Goal: Task Accomplishment & Management: Complete application form

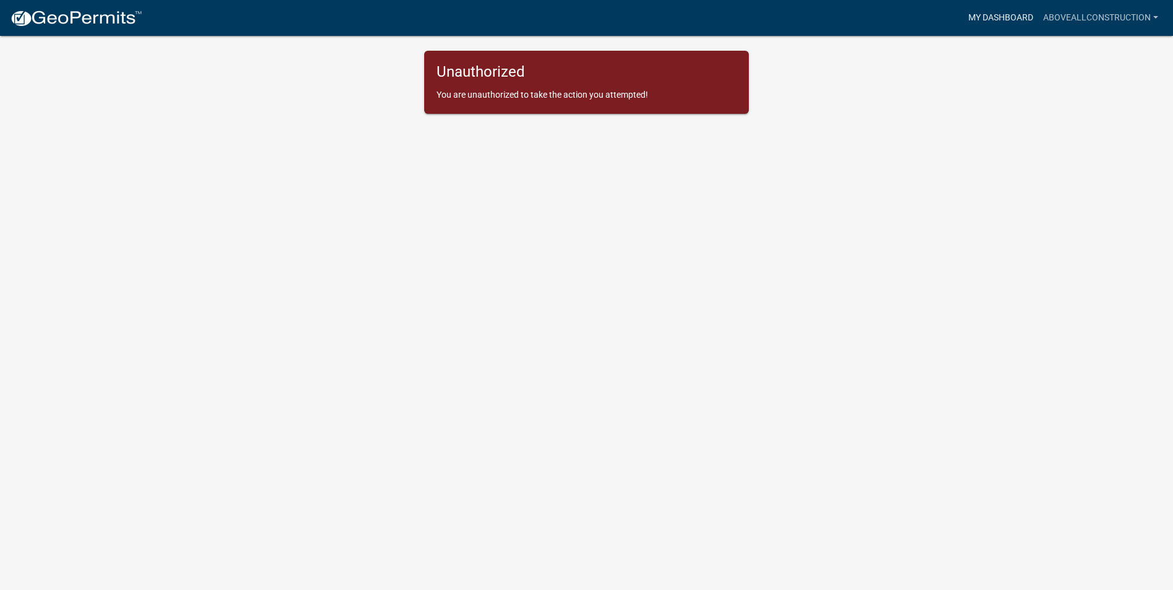
click at [1027, 19] on link "My Dashboard" at bounding box center [1001, 18] width 75 height 24
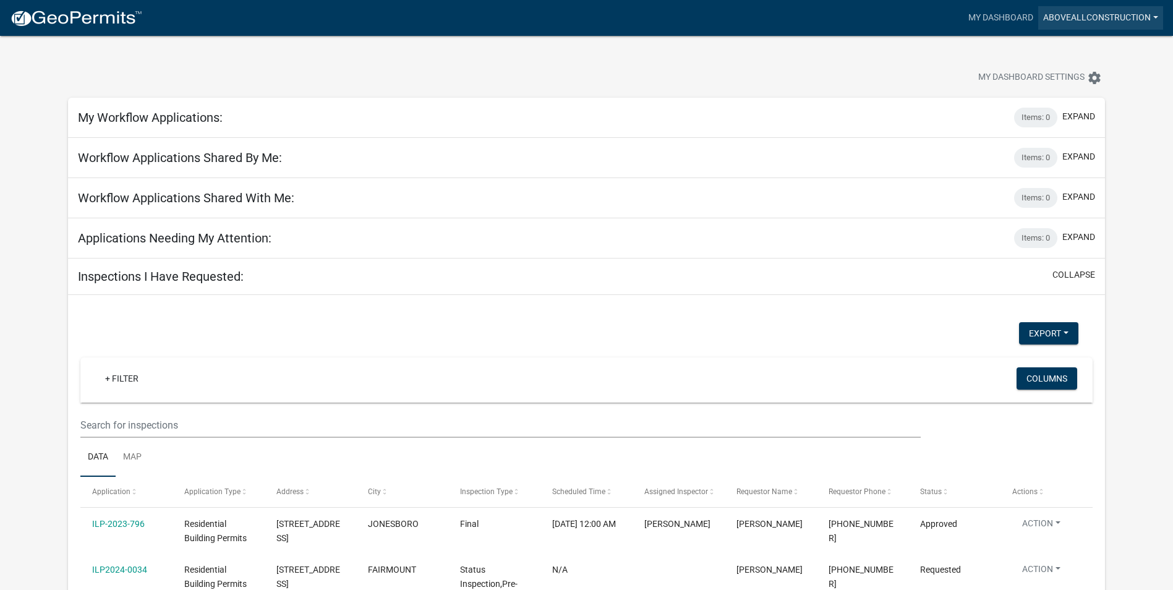
click at [1097, 17] on link "AboveAllConstruction" at bounding box center [1101, 18] width 125 height 24
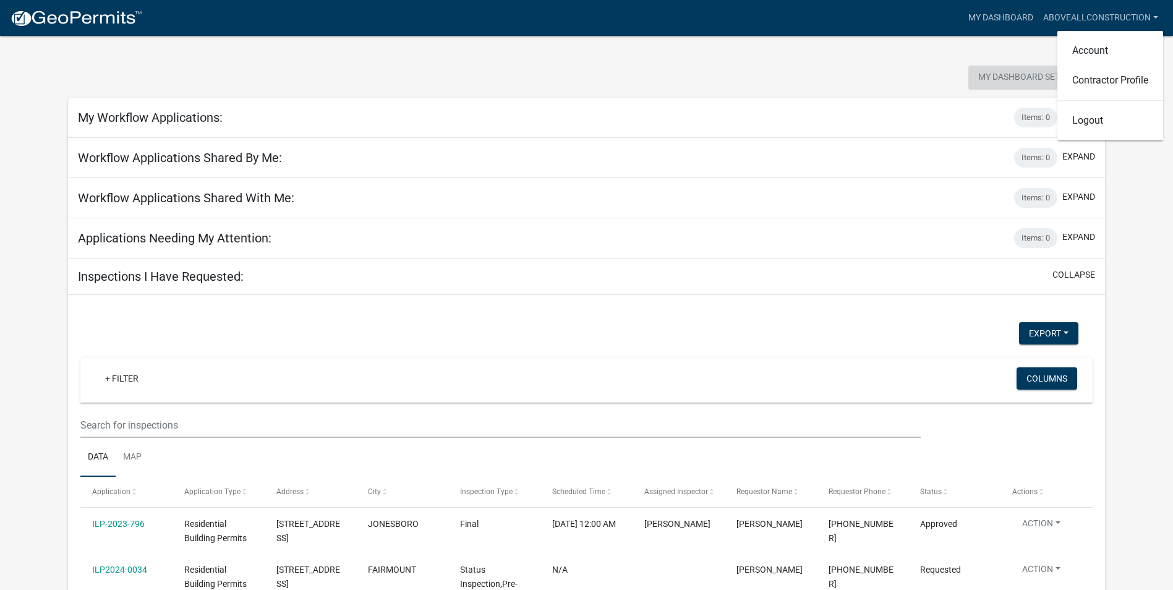
click at [999, 80] on span "My Dashboard Settings" at bounding box center [1032, 78] width 106 height 15
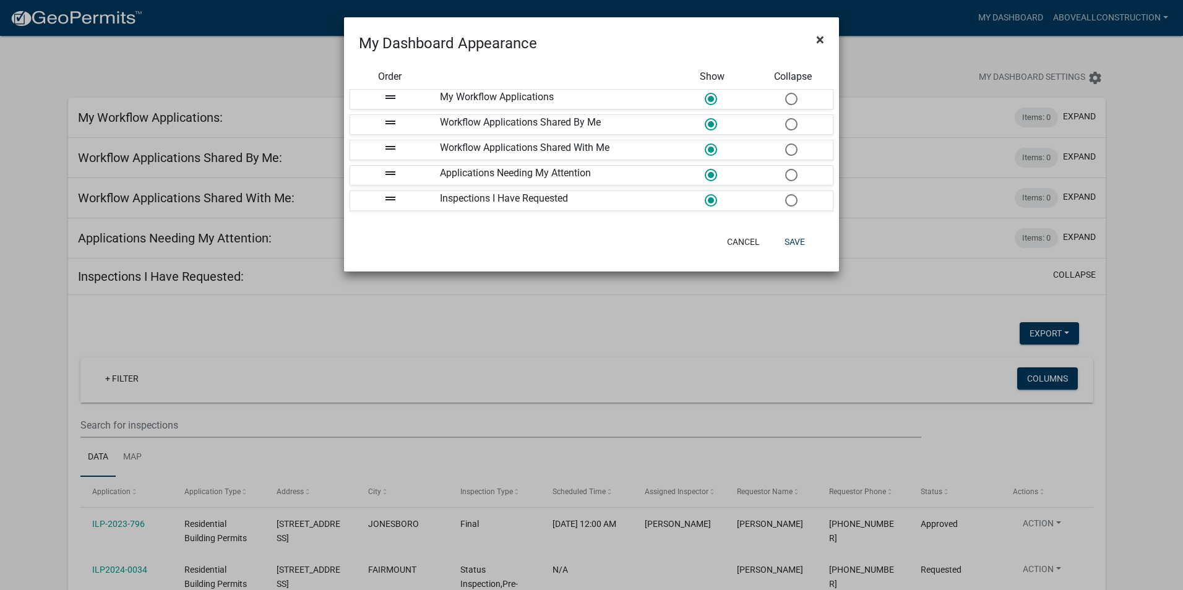
click at [820, 39] on span "×" at bounding box center [820, 39] width 8 height 17
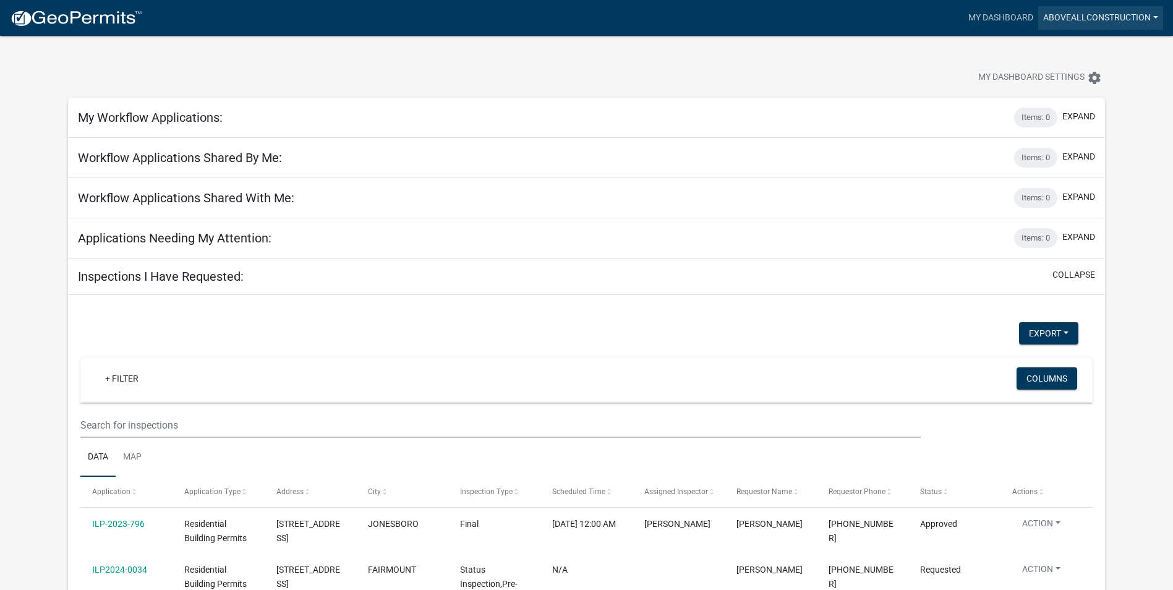
click at [1118, 20] on link "AboveAllConstruction" at bounding box center [1101, 18] width 125 height 24
click at [1105, 44] on link "Account" at bounding box center [1111, 51] width 106 height 30
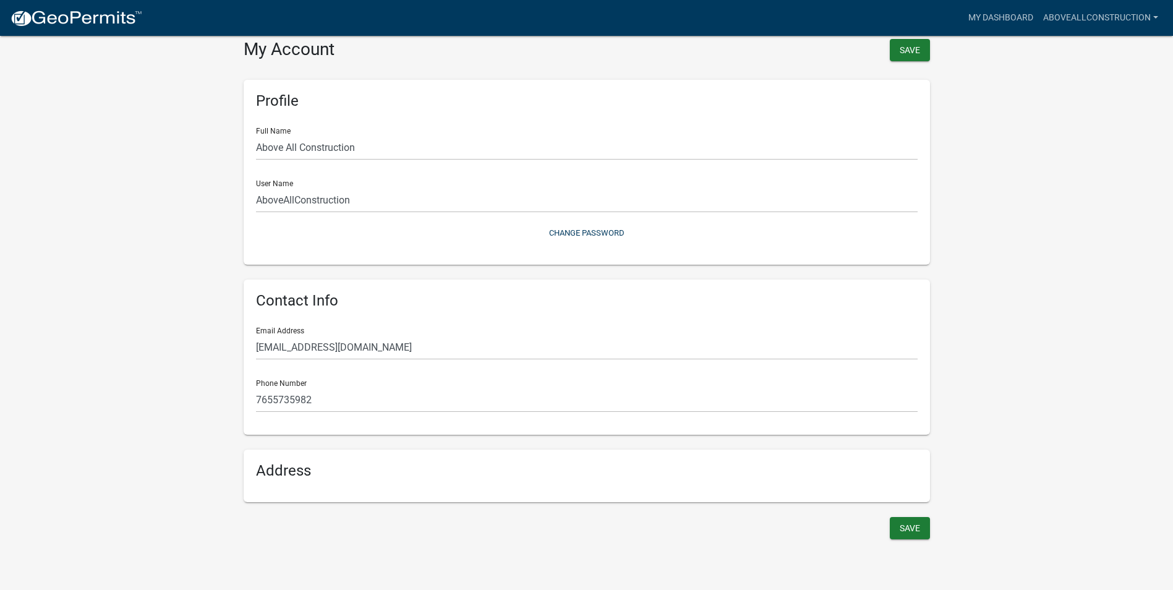
scroll to position [15, 0]
click at [1006, 27] on link "My Dashboard" at bounding box center [1001, 18] width 75 height 24
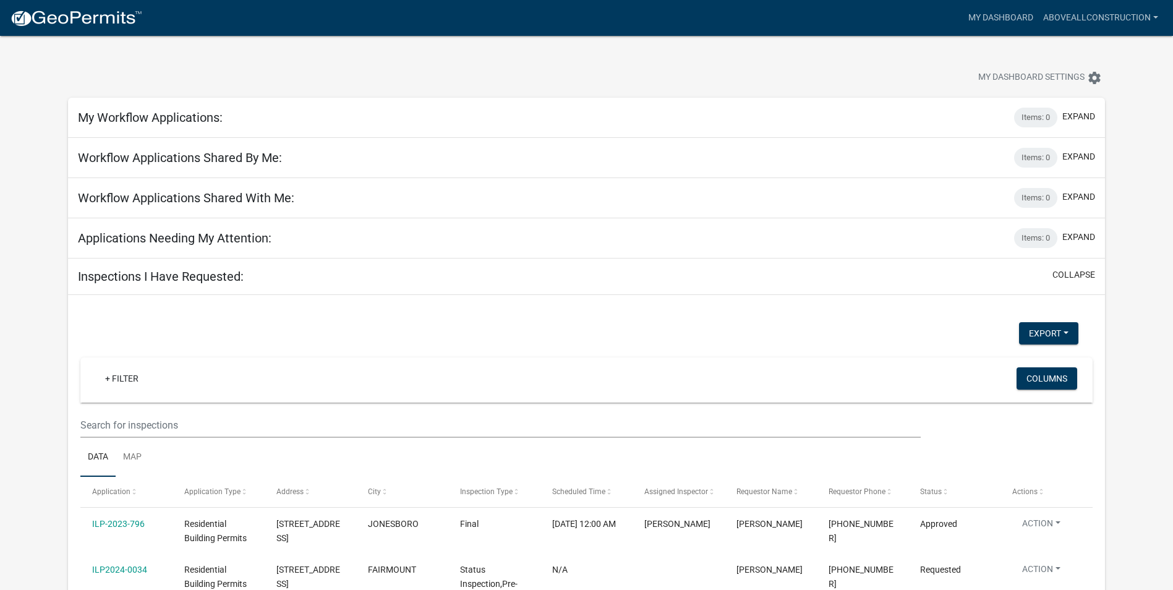
click at [77, 19] on img at bounding box center [76, 18] width 132 height 19
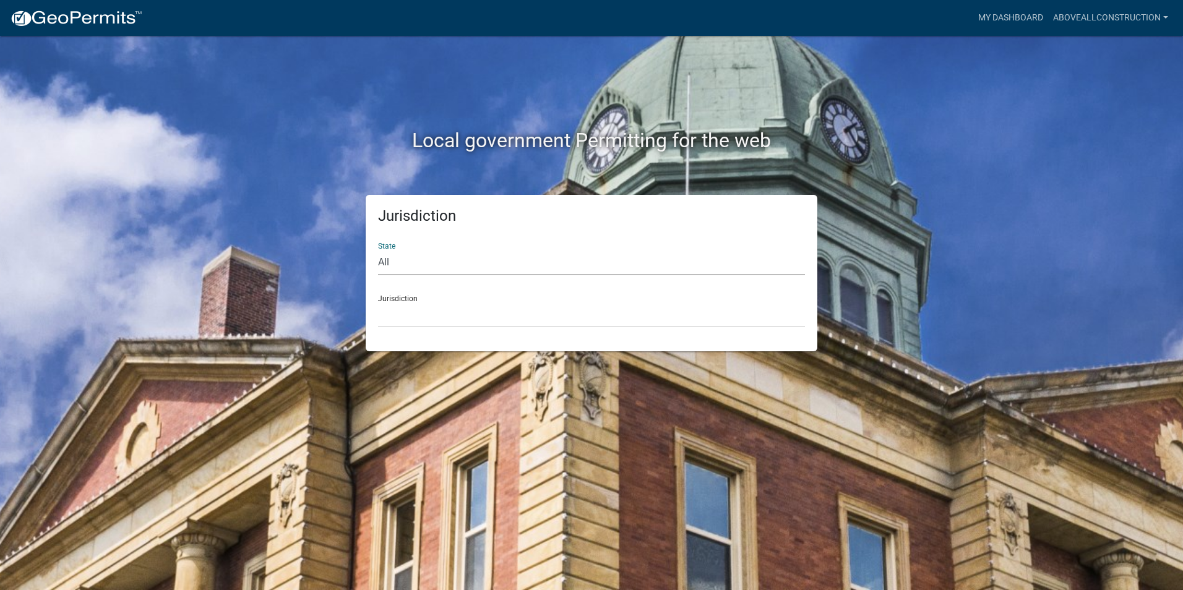
click at [416, 255] on select "All [US_STATE] [US_STATE] [US_STATE] [US_STATE] [US_STATE] [US_STATE] [US_STATE…" at bounding box center [591, 262] width 427 height 25
select select "[US_STATE]"
click at [378, 250] on select "All [US_STATE] [US_STATE] [US_STATE] [US_STATE] [US_STATE] [US_STATE] [US_STATE…" at bounding box center [591, 262] width 427 height 25
click at [421, 315] on select "City of [GEOGRAPHIC_DATA], [US_STATE] City of [GEOGRAPHIC_DATA], [US_STATE] Cit…" at bounding box center [591, 314] width 427 height 25
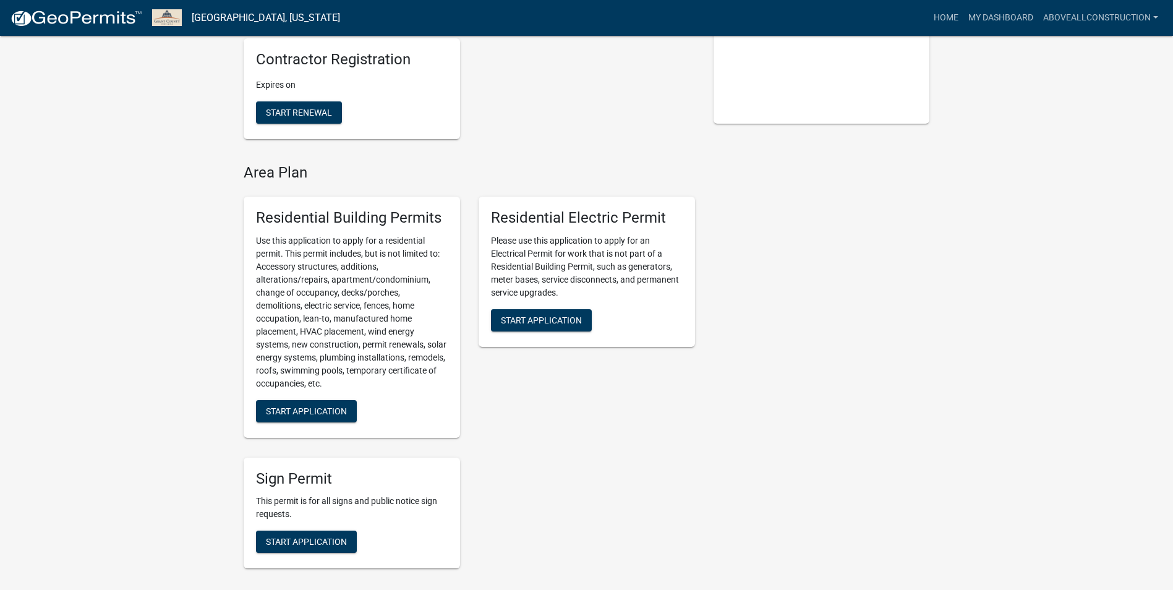
scroll to position [371, 0]
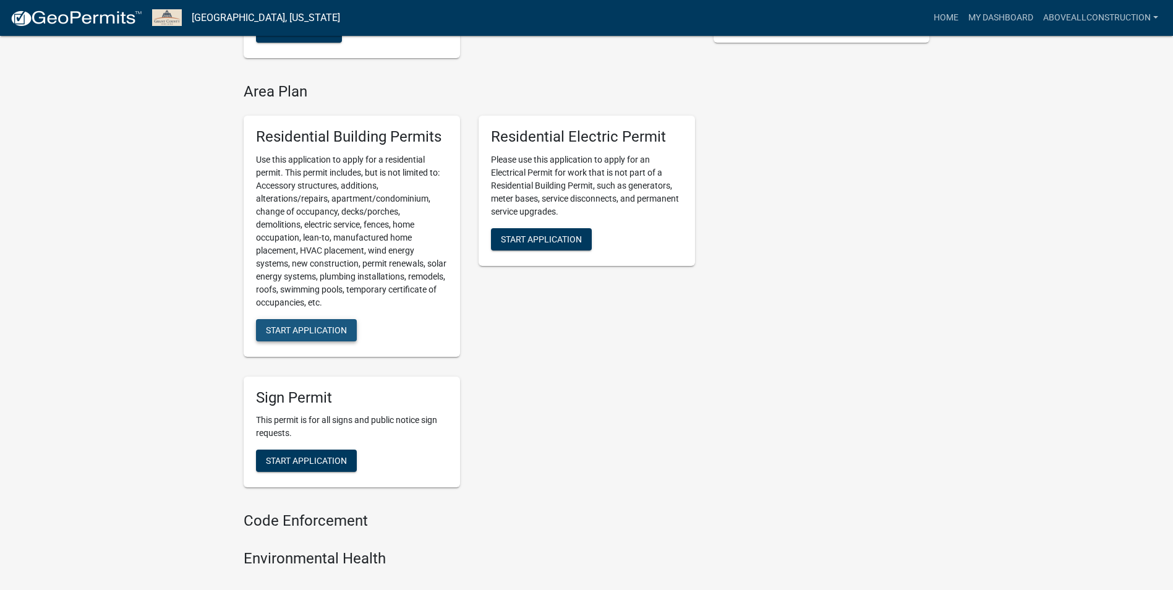
click at [293, 333] on span "Start Application" at bounding box center [306, 330] width 81 height 10
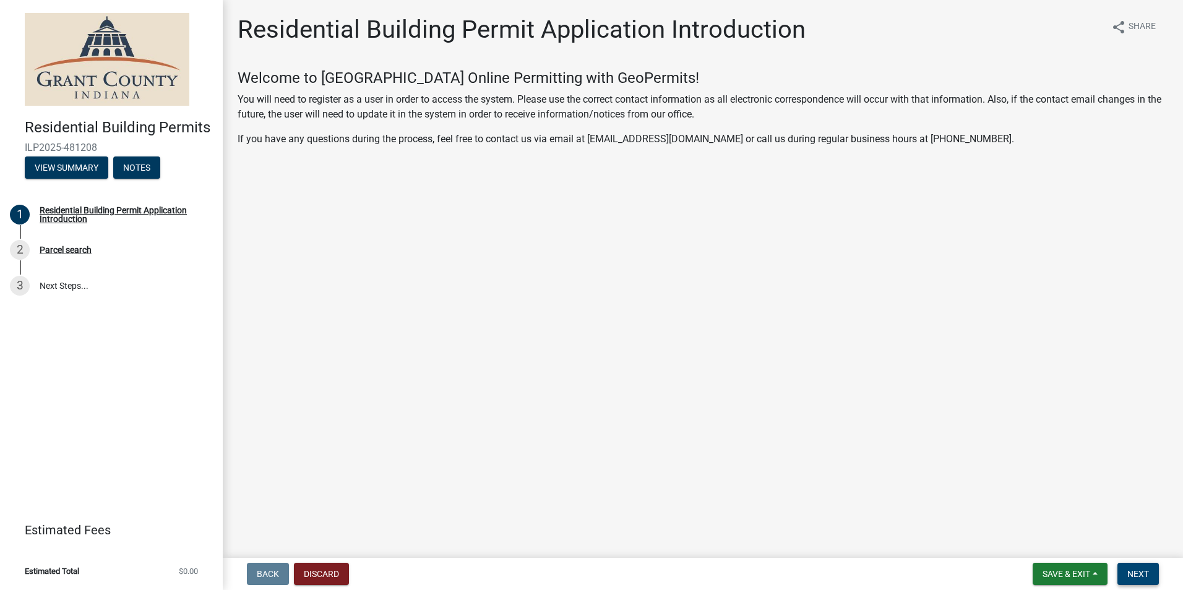
click at [1136, 576] on span "Next" at bounding box center [1138, 574] width 22 height 10
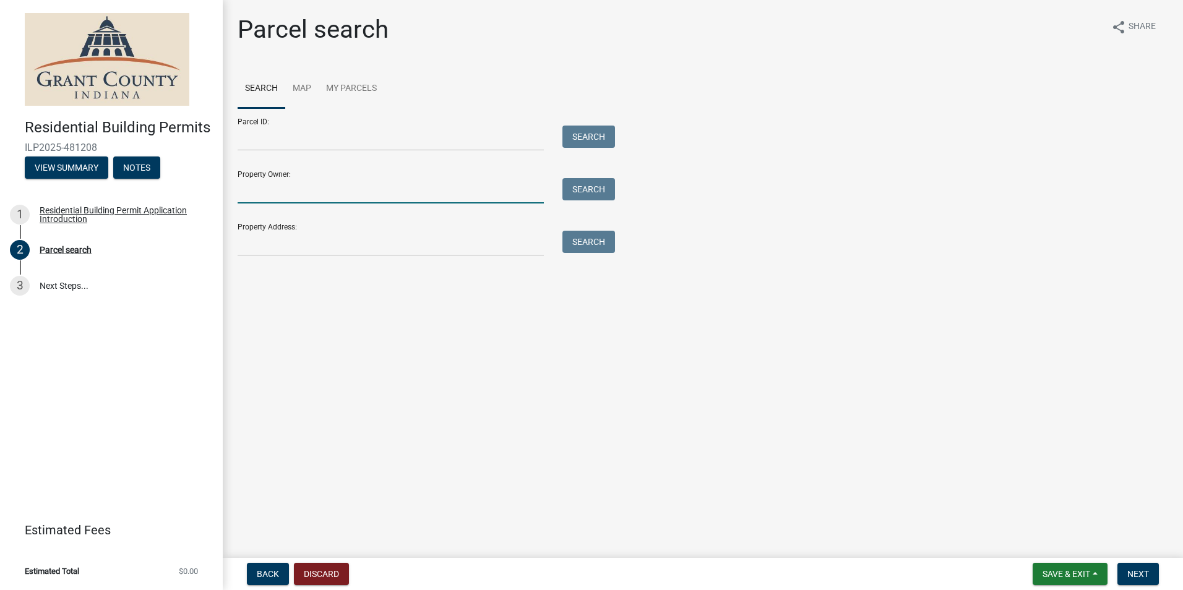
click at [281, 191] on input "Property Owner:" at bounding box center [391, 190] width 306 height 25
type input "[PERSON_NAME]"
click at [599, 193] on button "Search" at bounding box center [588, 189] width 53 height 22
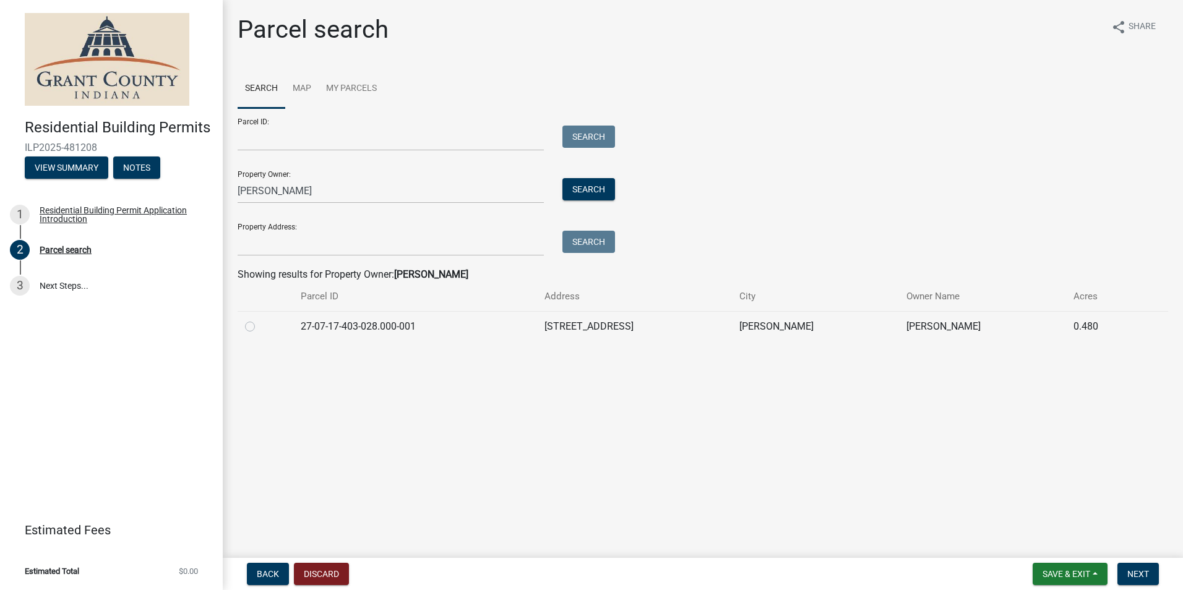
click at [260, 319] on label at bounding box center [260, 319] width 0 height 0
click at [260, 327] on input "radio" at bounding box center [264, 323] width 8 height 8
radio input "true"
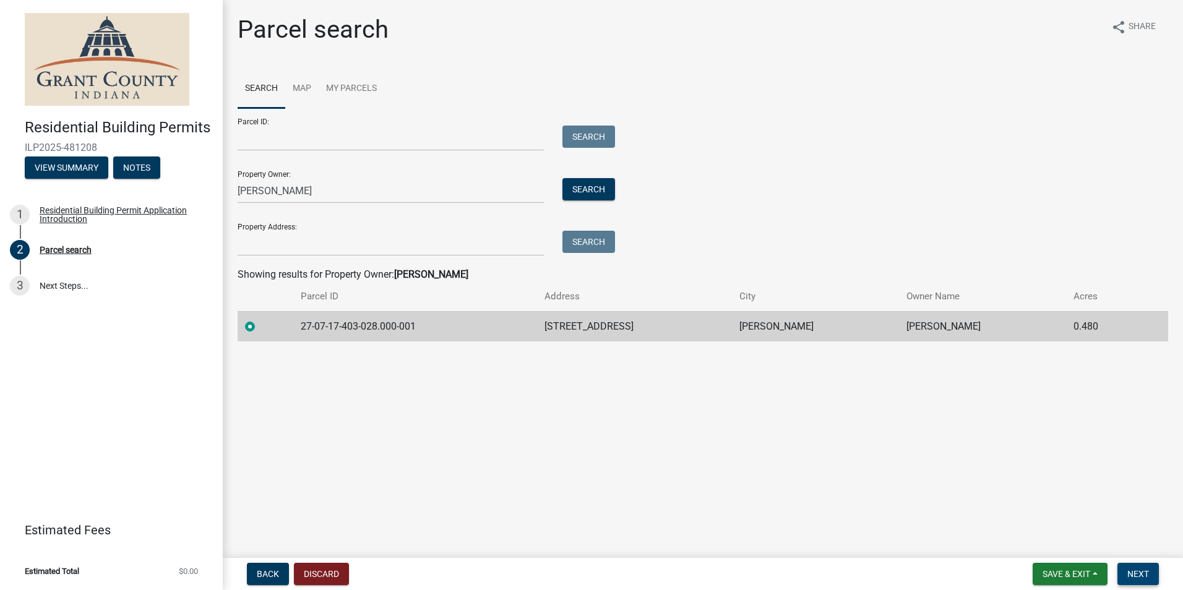
click at [1130, 568] on button "Next" at bounding box center [1137, 574] width 41 height 22
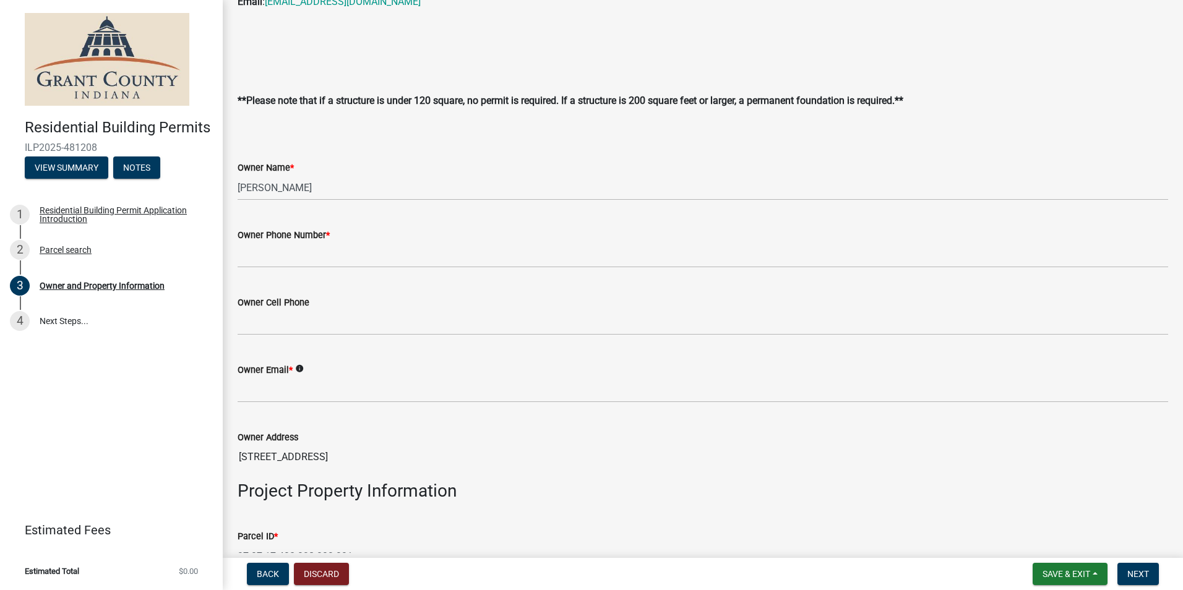
scroll to position [247, 0]
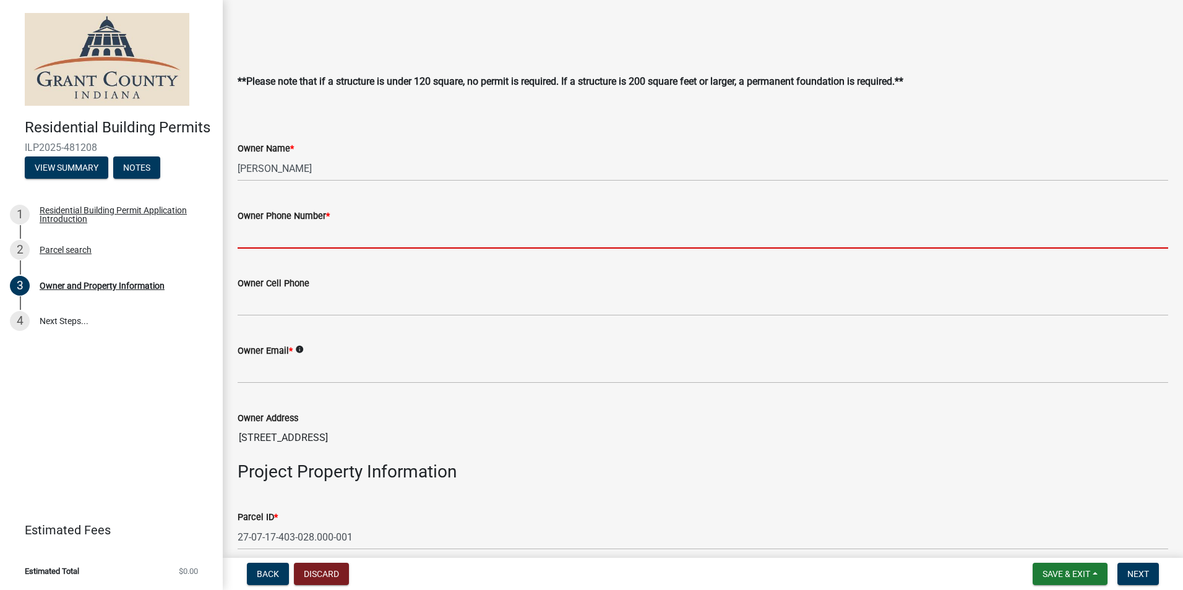
click at [278, 242] on input "Owner Phone Number *" at bounding box center [703, 235] width 930 height 25
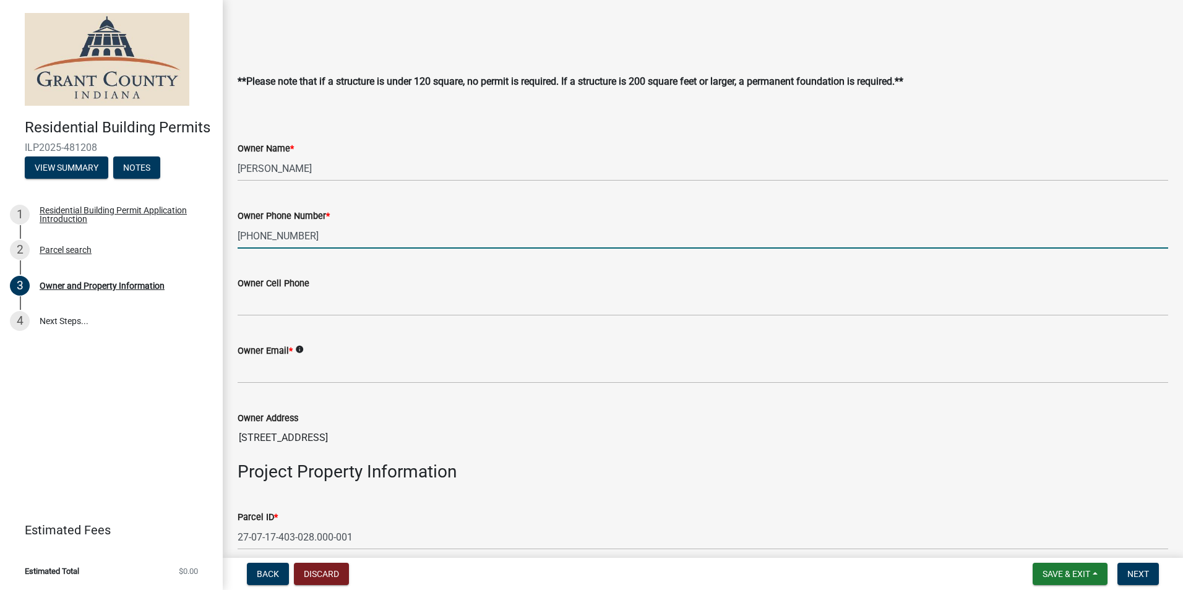
type input "[PHONE_NUMBER]"
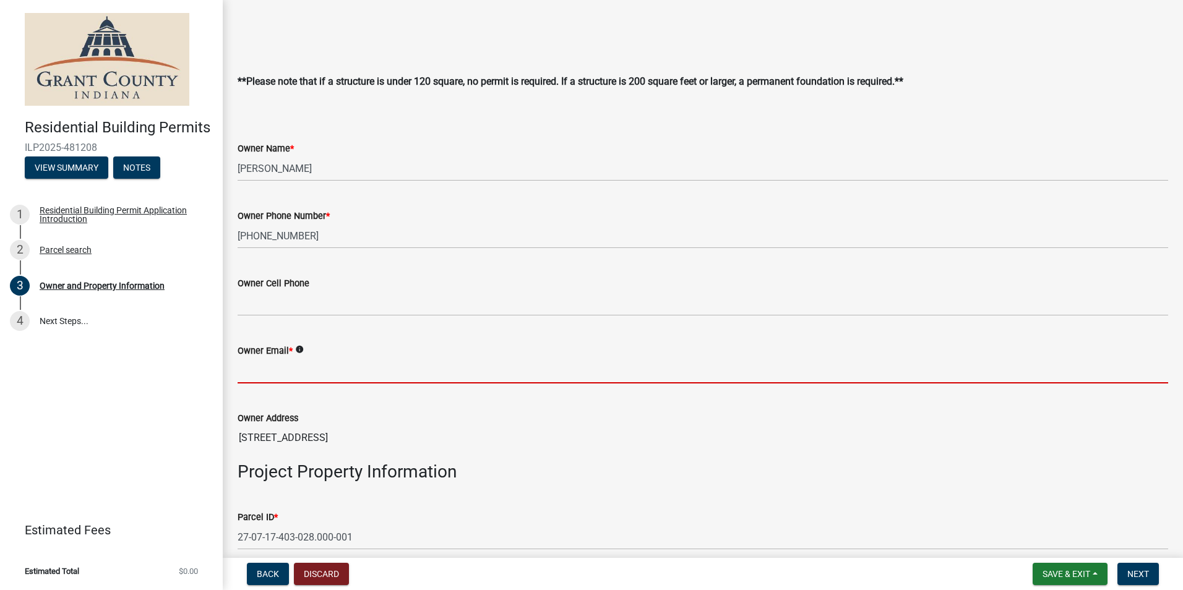
click at [267, 371] on input "Owner Email *" at bounding box center [703, 370] width 930 height 25
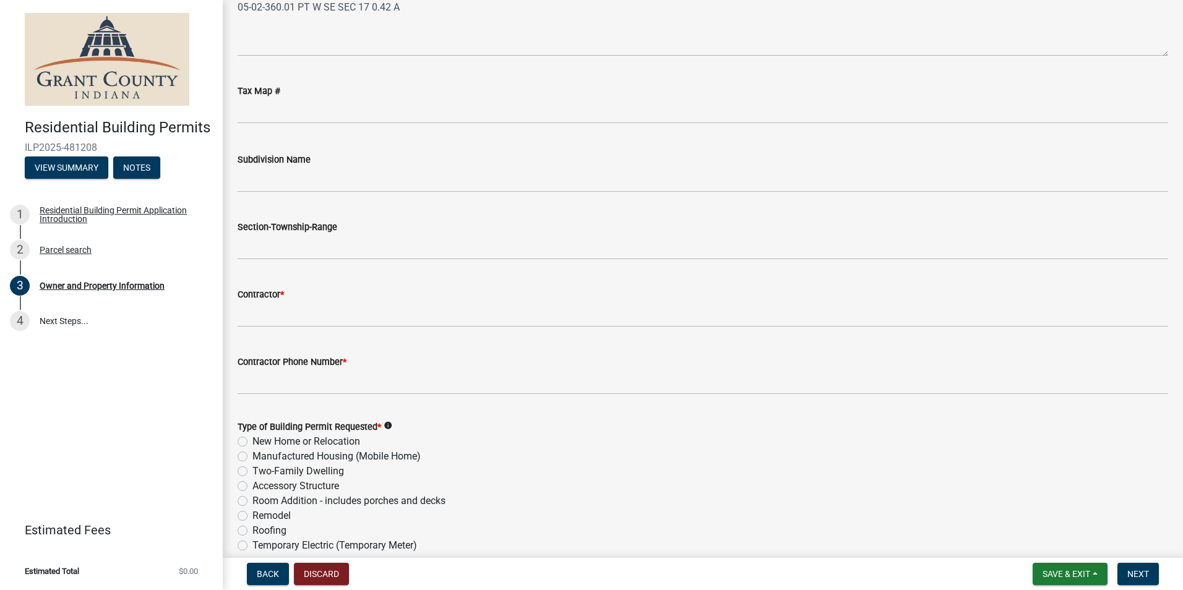
scroll to position [1113, 0]
type input "[PERSON_NAME][EMAIL_ADDRESS][DOMAIN_NAME]"
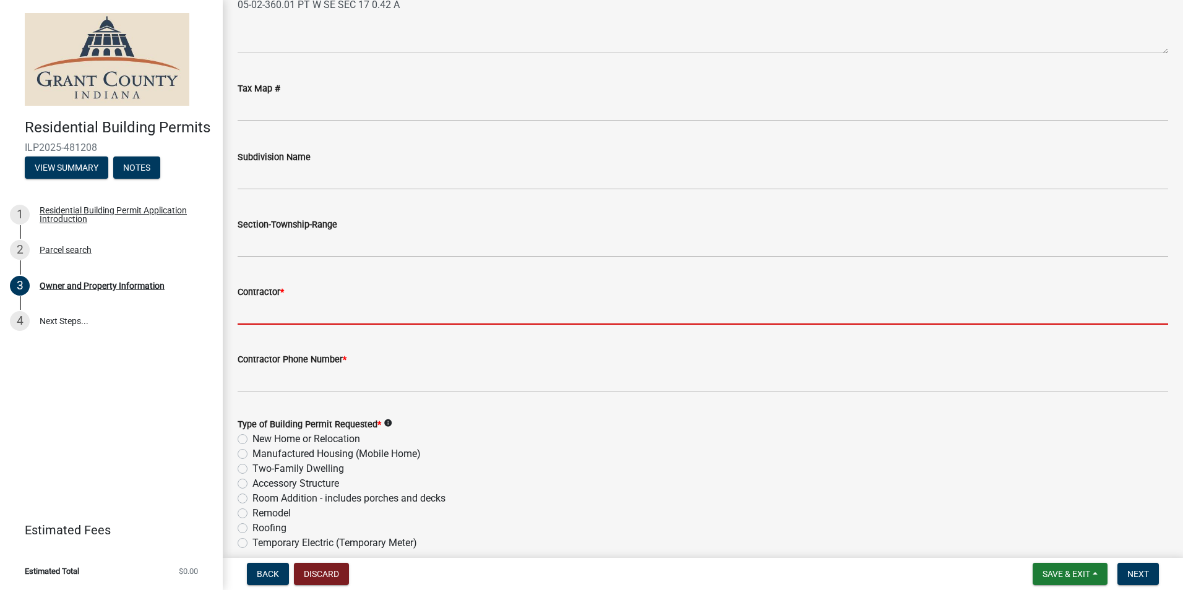
click at [259, 307] on input "Contractor *" at bounding box center [703, 311] width 930 height 25
type input "Above All Construction"
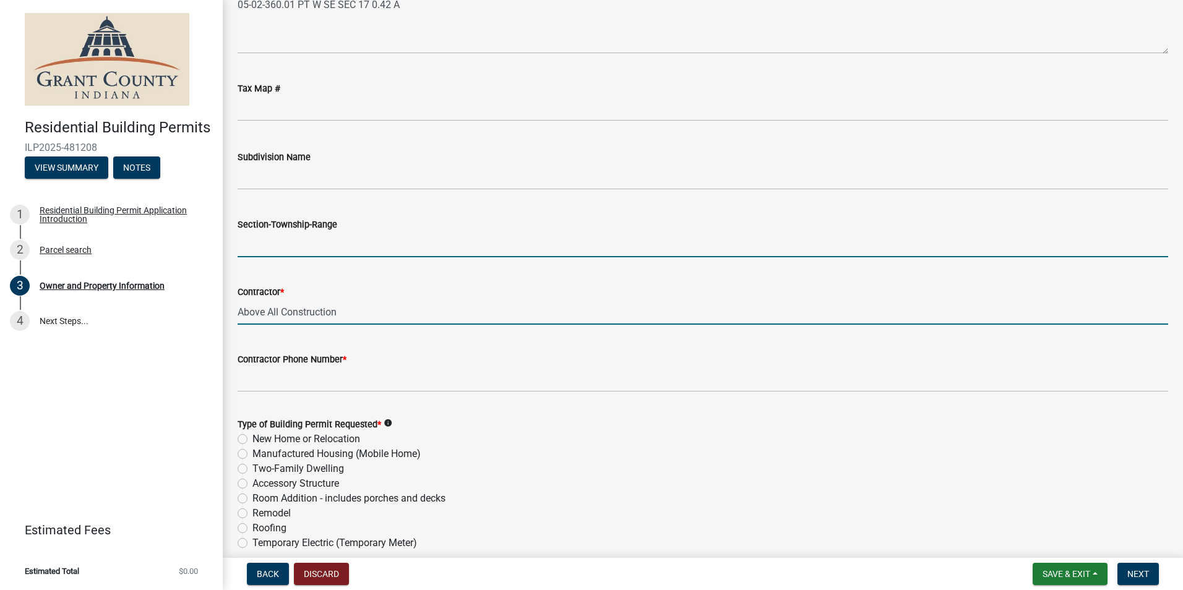
type input "[PERSON_NAME]"
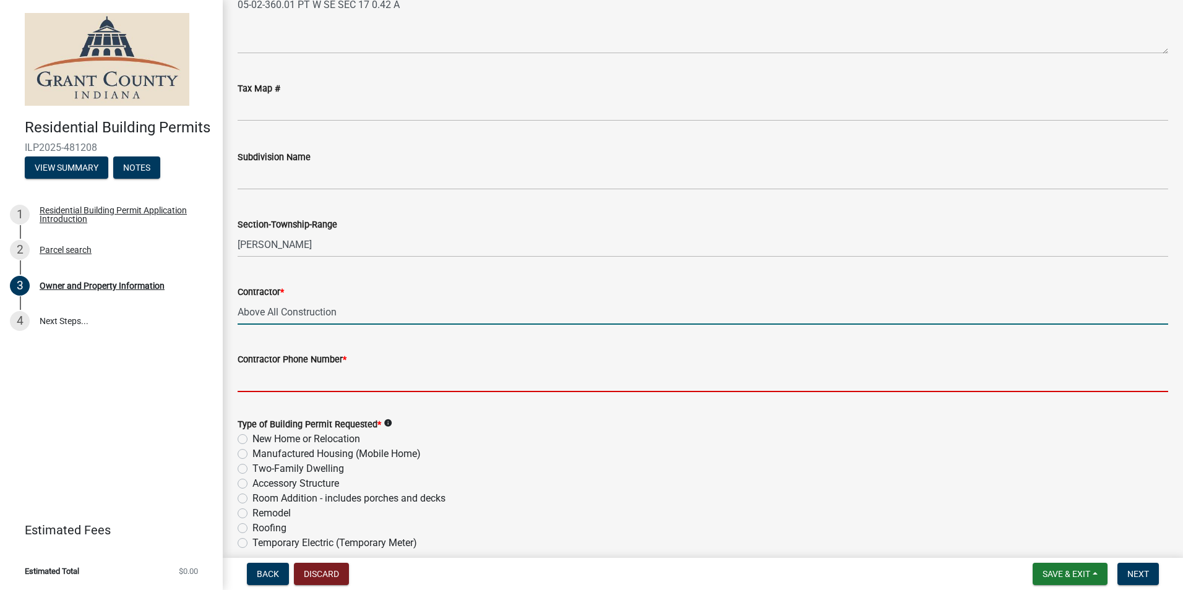
type input "7655735982"
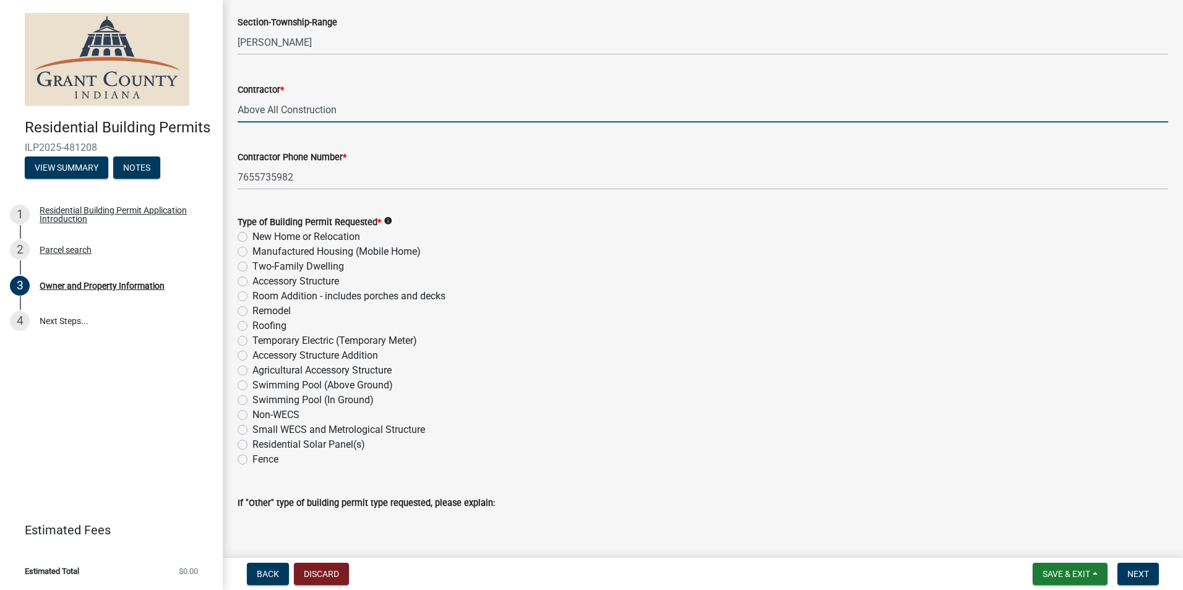
scroll to position [1361, 0]
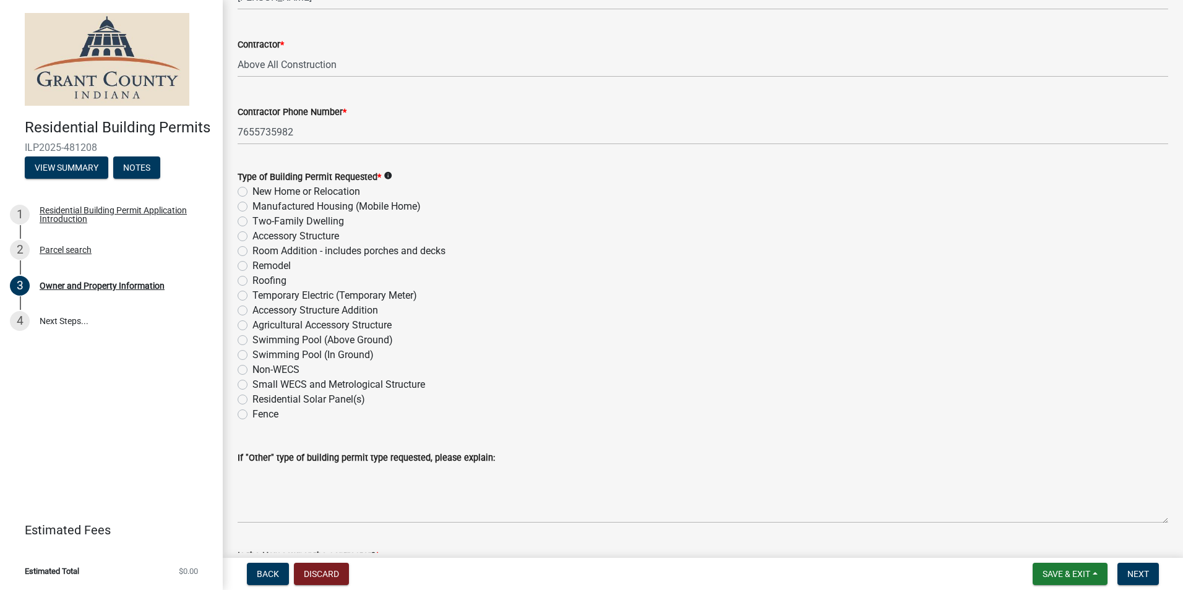
click at [252, 279] on label "Roofing" at bounding box center [269, 280] width 34 height 15
click at [252, 279] on input "Roofing" at bounding box center [256, 277] width 8 height 8
radio input "true"
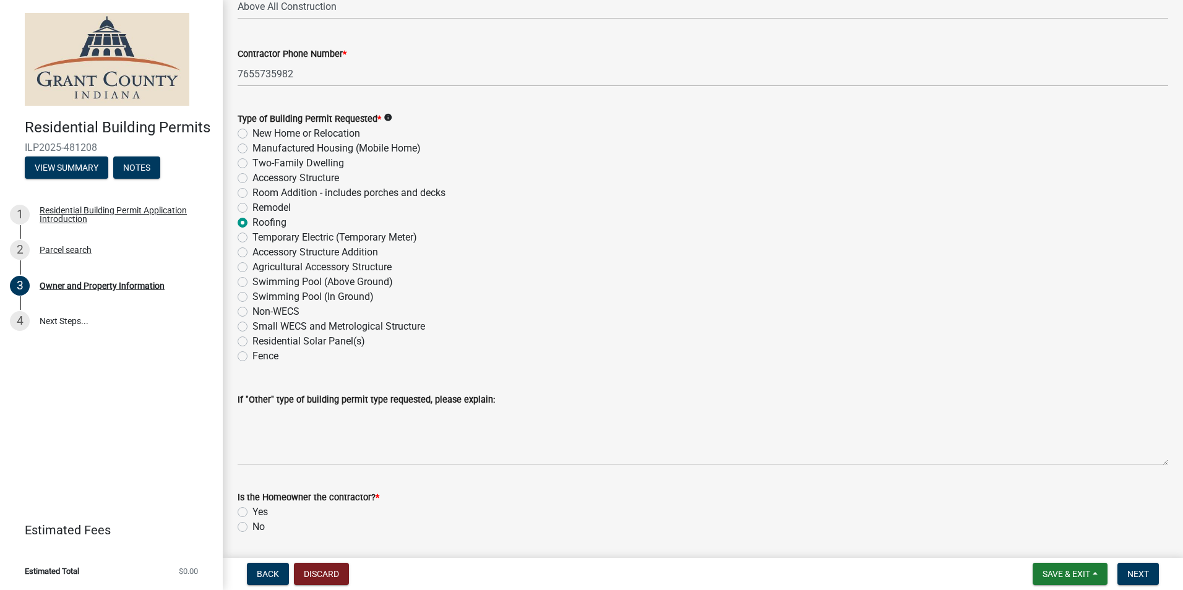
scroll to position [1460, 0]
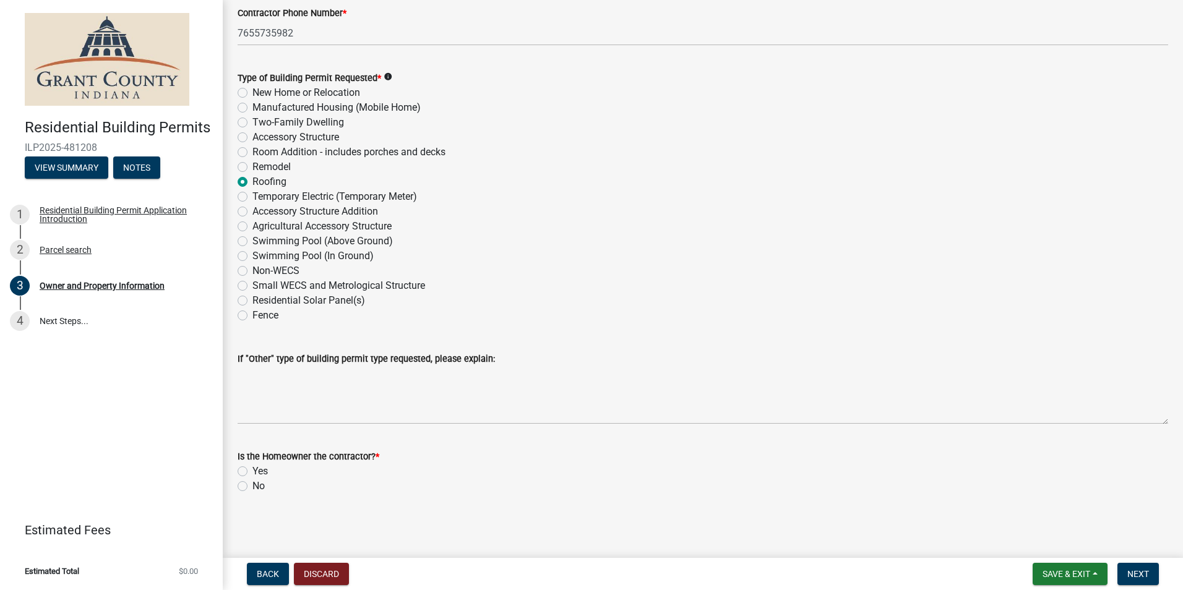
click at [252, 485] on label "No" at bounding box center [258, 486] width 12 height 15
click at [252, 485] on input "No" at bounding box center [256, 483] width 8 height 8
radio input "true"
click at [1142, 578] on span "Next" at bounding box center [1138, 574] width 22 height 10
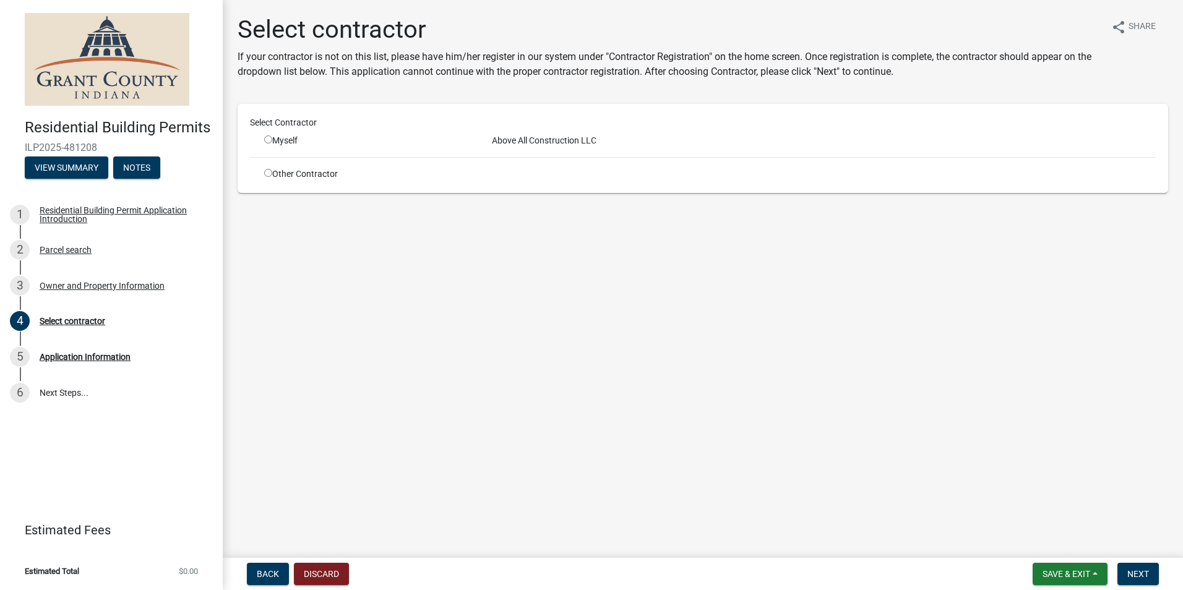
click at [267, 140] on input "radio" at bounding box center [268, 139] width 8 height 8
radio input "true"
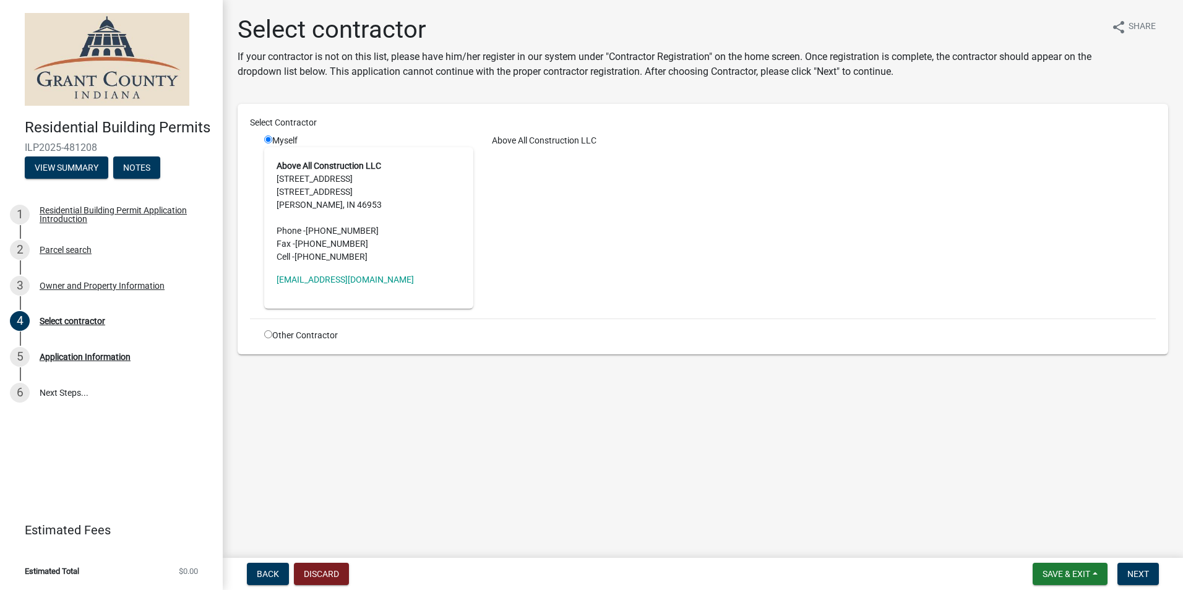
click at [341, 178] on address "Above All Construction LLC [STREET_ADDRESS][PERSON_NAME] Phone - [PHONE_NUMBER]…" at bounding box center [368, 212] width 184 height 104
click at [1137, 571] on span "Next" at bounding box center [1138, 574] width 22 height 10
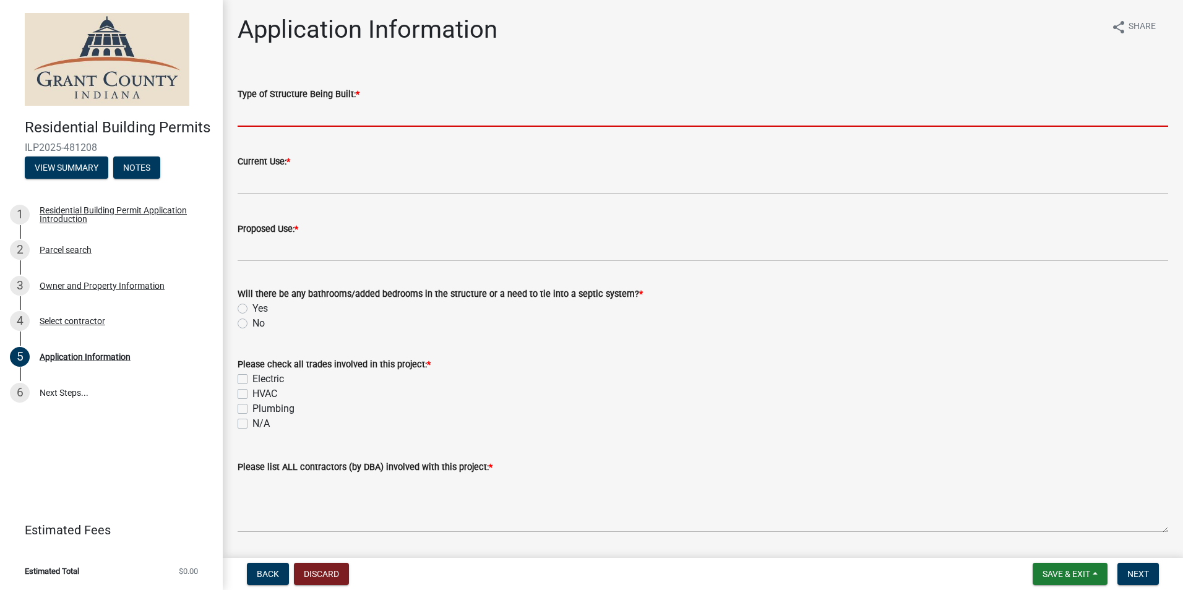
click at [262, 115] on input "Type of Structure Being Built: *" at bounding box center [703, 113] width 930 height 25
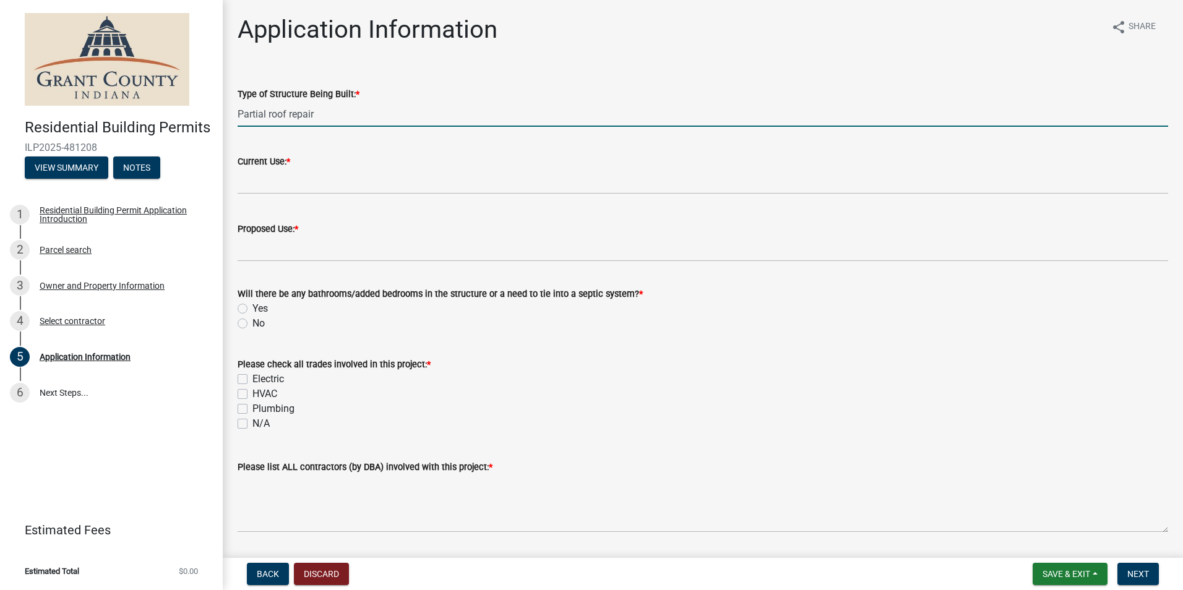
type input "Partial roof repair"
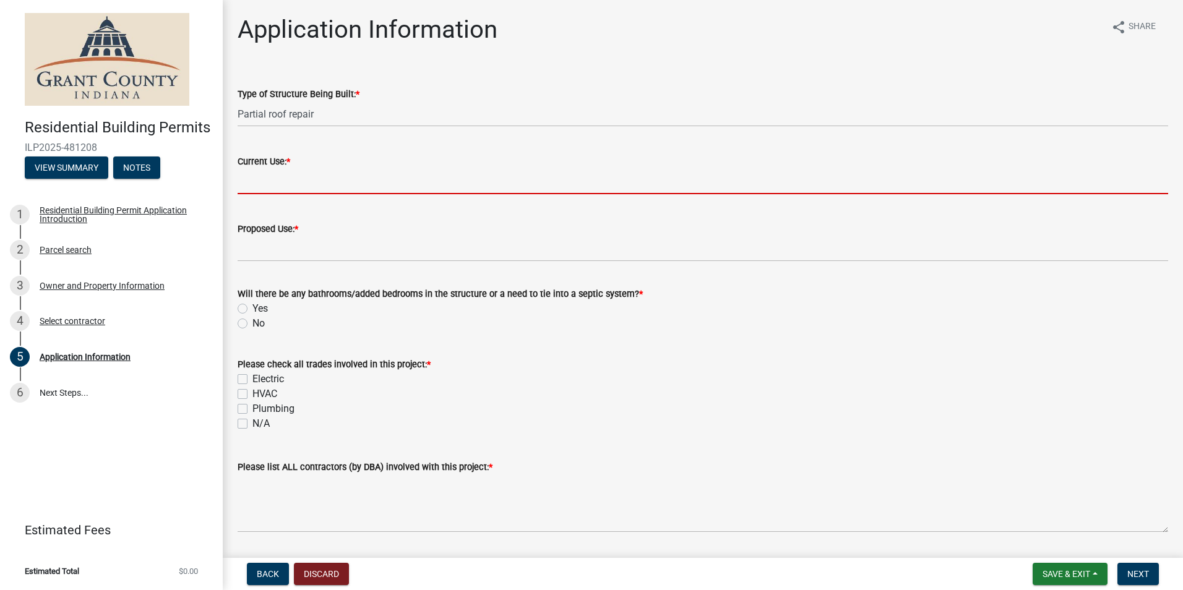
click at [272, 181] on input "Current Use: *" at bounding box center [703, 181] width 930 height 25
type input "single family dwelling"
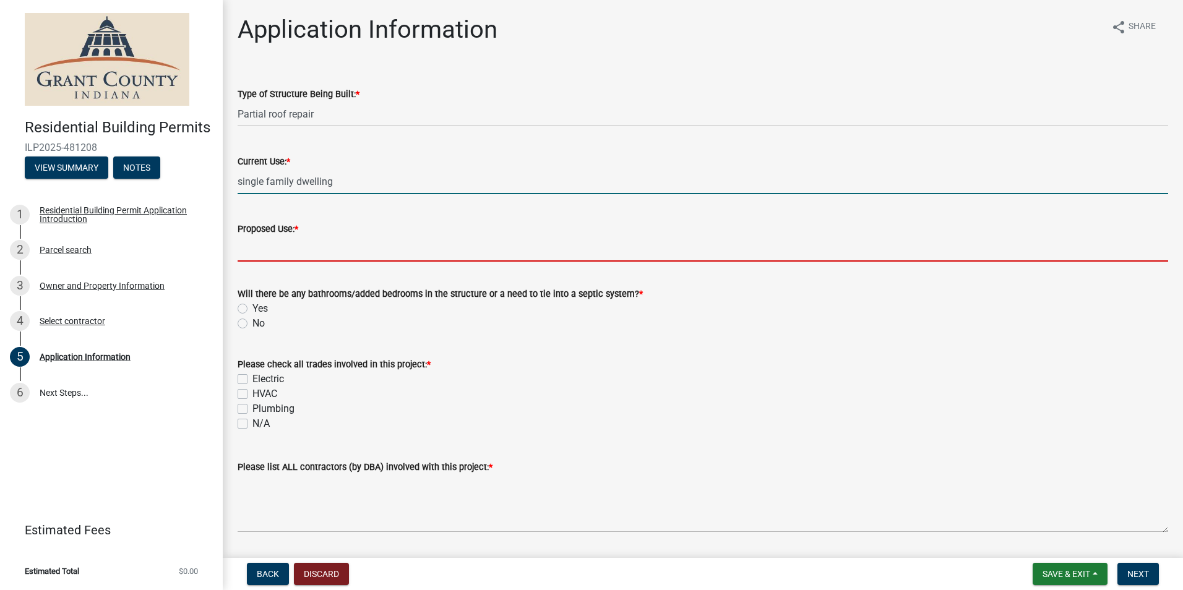
type input "Single family home"
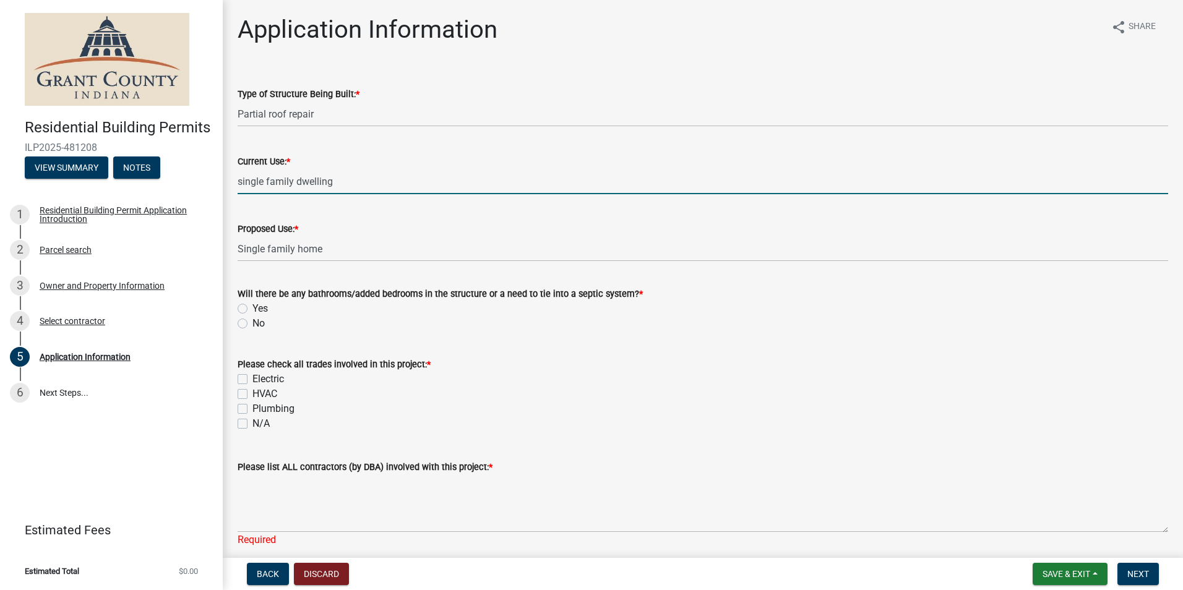
type input "15000"
click at [252, 324] on label "No" at bounding box center [258, 323] width 12 height 15
click at [252, 324] on input "No" at bounding box center [256, 320] width 8 height 8
radio input "true"
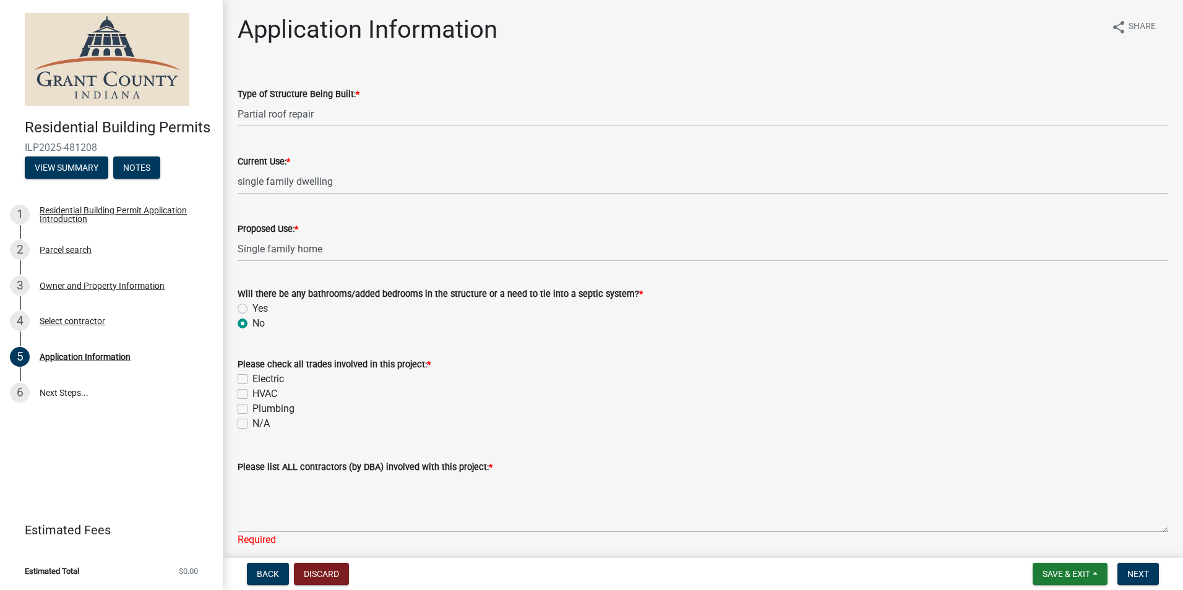
click at [252, 426] on label "N/A" at bounding box center [260, 423] width 17 height 15
click at [252, 424] on input "N/A" at bounding box center [256, 420] width 8 height 8
checkbox input "true"
checkbox input "false"
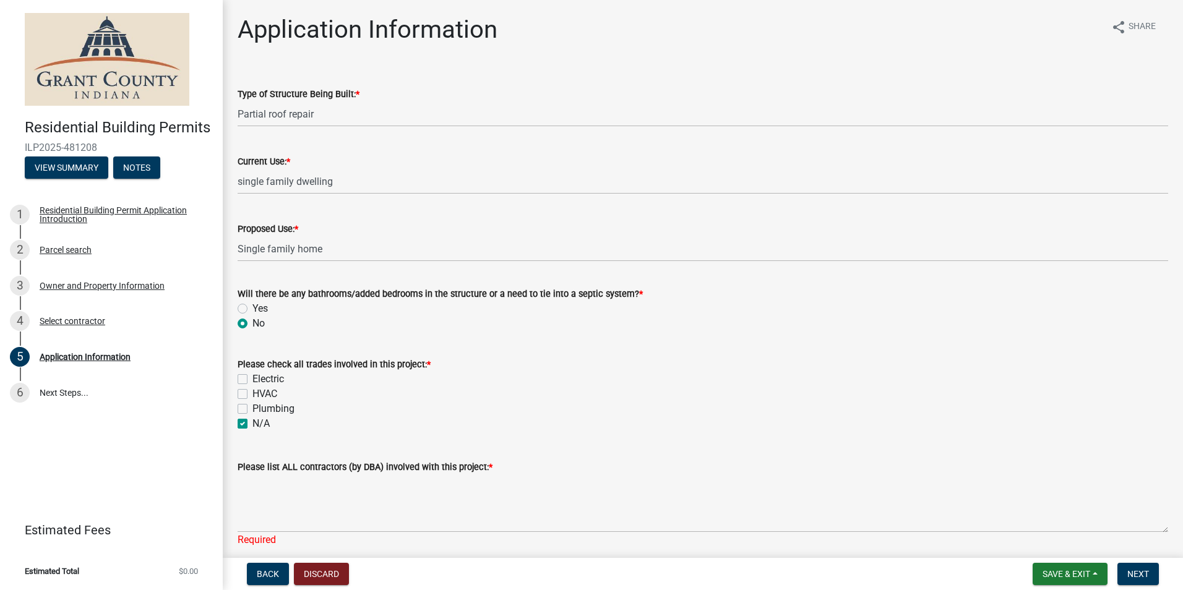
checkbox input "false"
checkbox input "true"
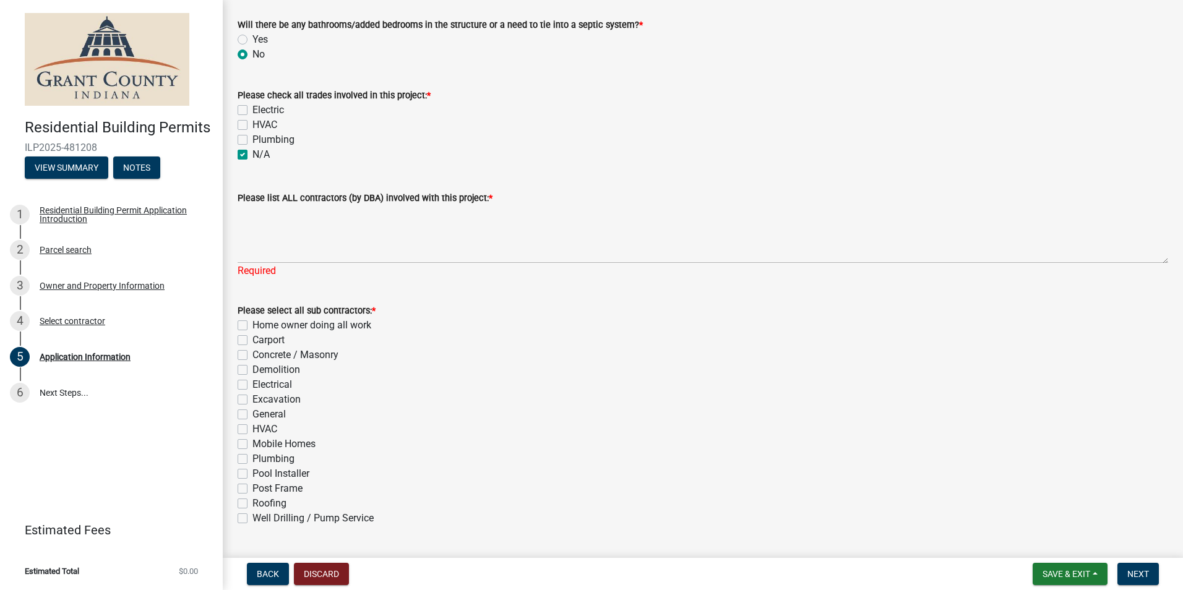
scroll to position [309, 0]
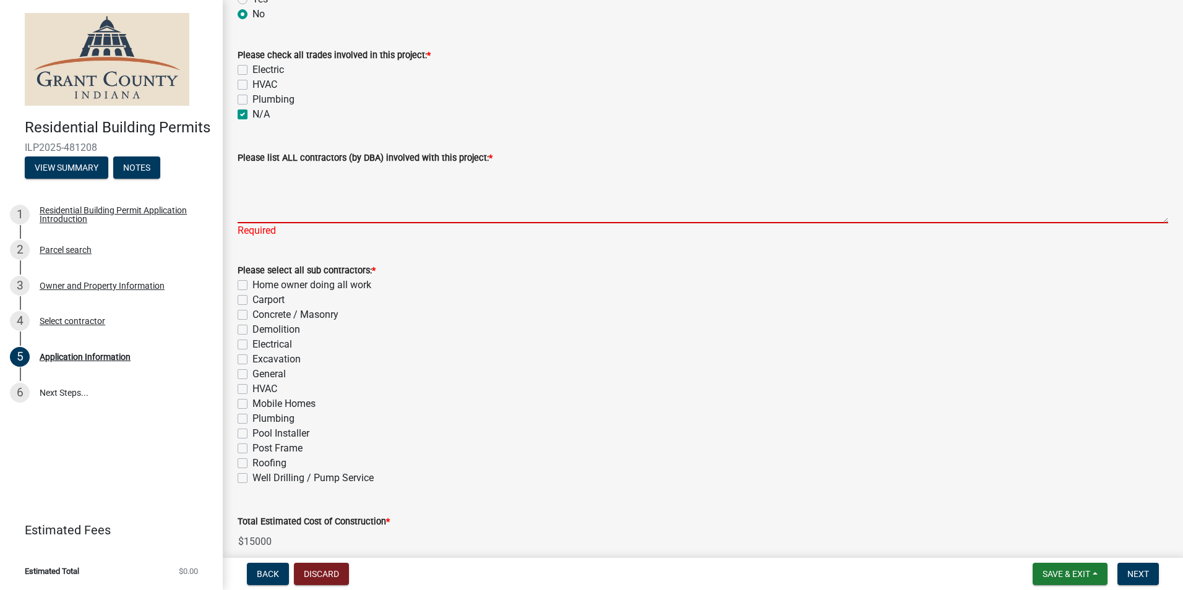
click at [257, 213] on textarea "Please list ALL contractors (by DBA) involved with this project: *" at bounding box center [703, 194] width 930 height 58
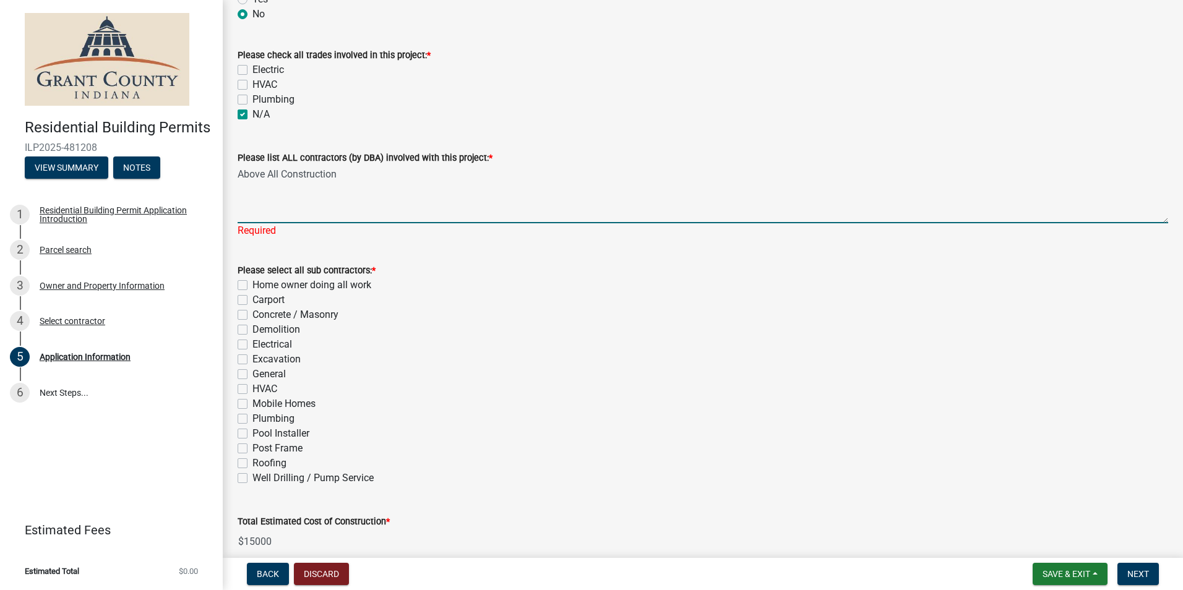
type textarea "Above All Construction"
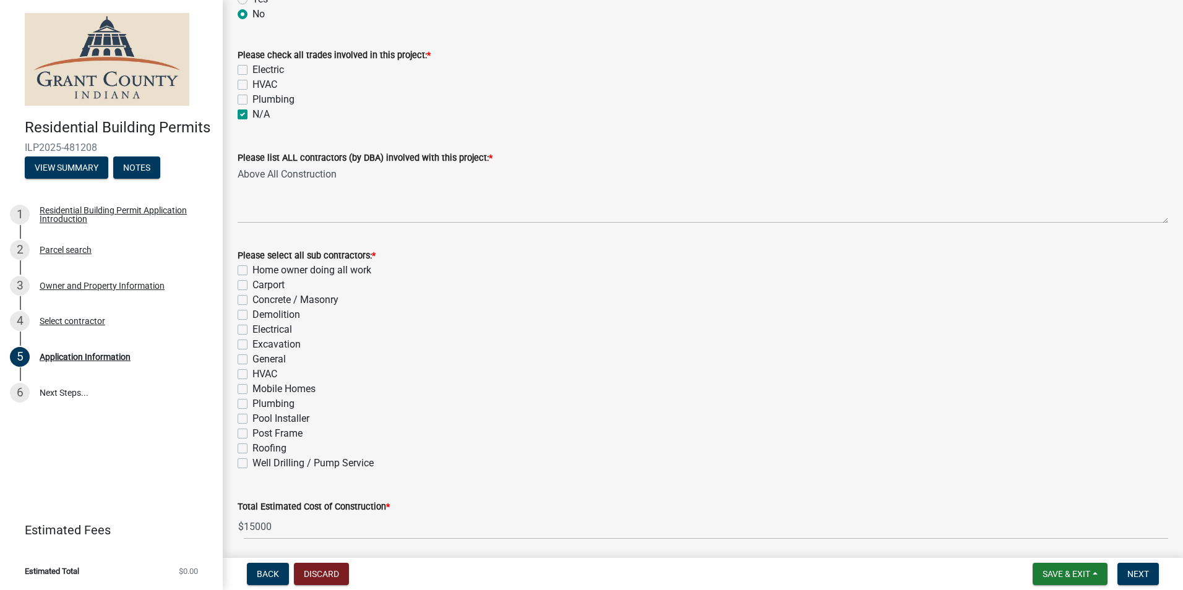
click at [241, 464] on div "Please select all sub contractors: * Home owner doing all work Carport Concrete…" at bounding box center [703, 359] width 930 height 223
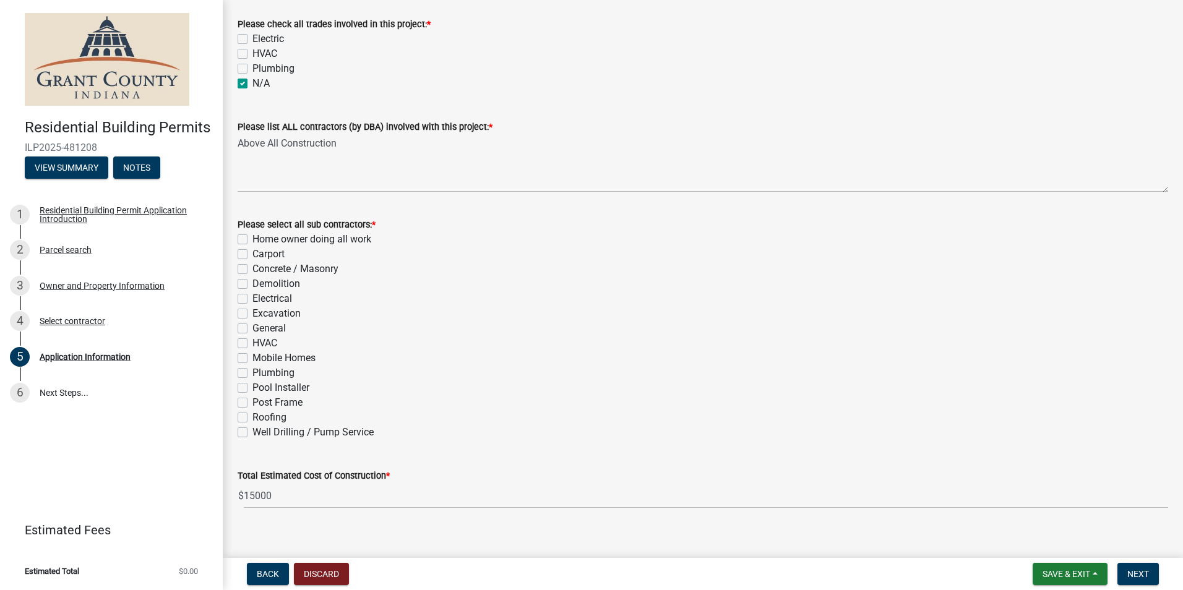
scroll to position [355, 0]
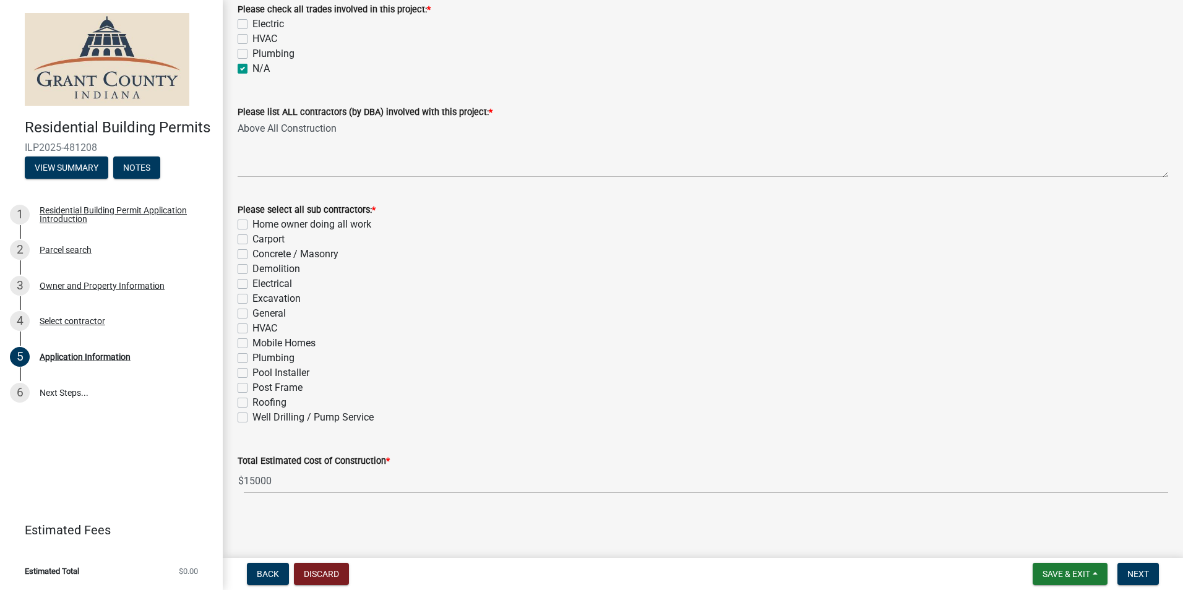
click at [252, 403] on label "Roofing" at bounding box center [269, 402] width 34 height 15
click at [252, 403] on input "Roofing" at bounding box center [256, 399] width 8 height 8
checkbox input "true"
checkbox input "false"
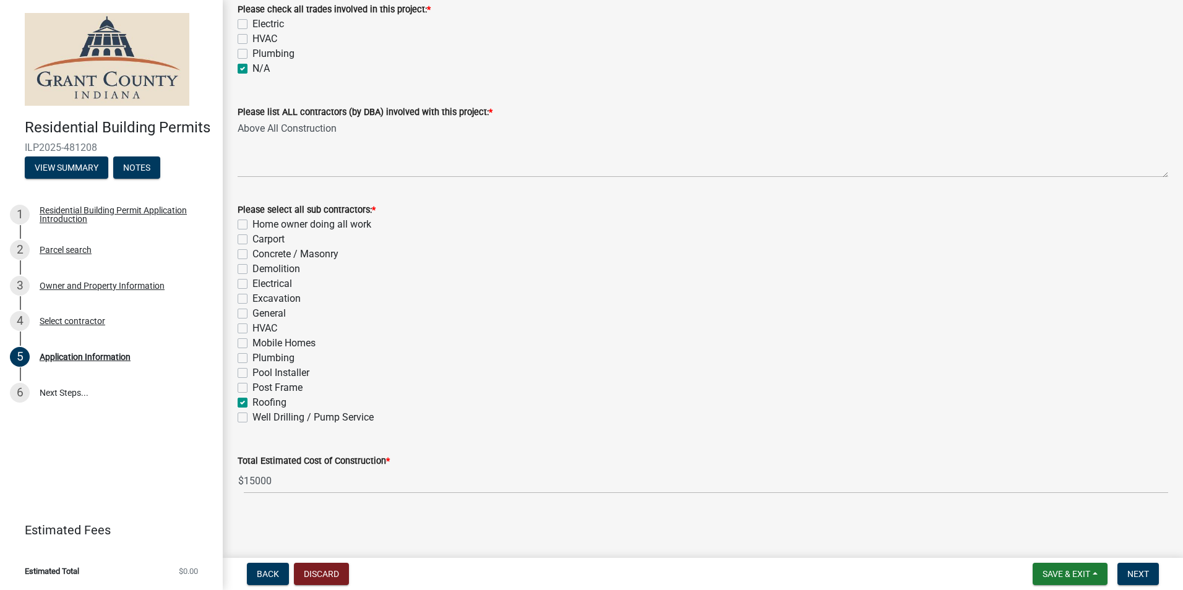
checkbox input "false"
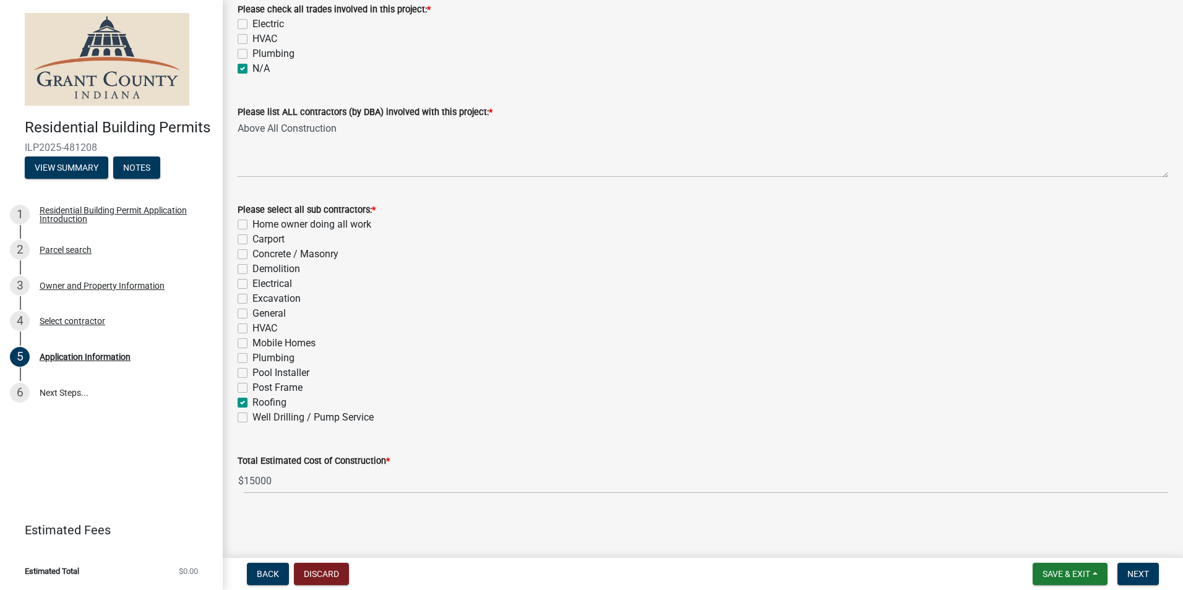
checkbox input "false"
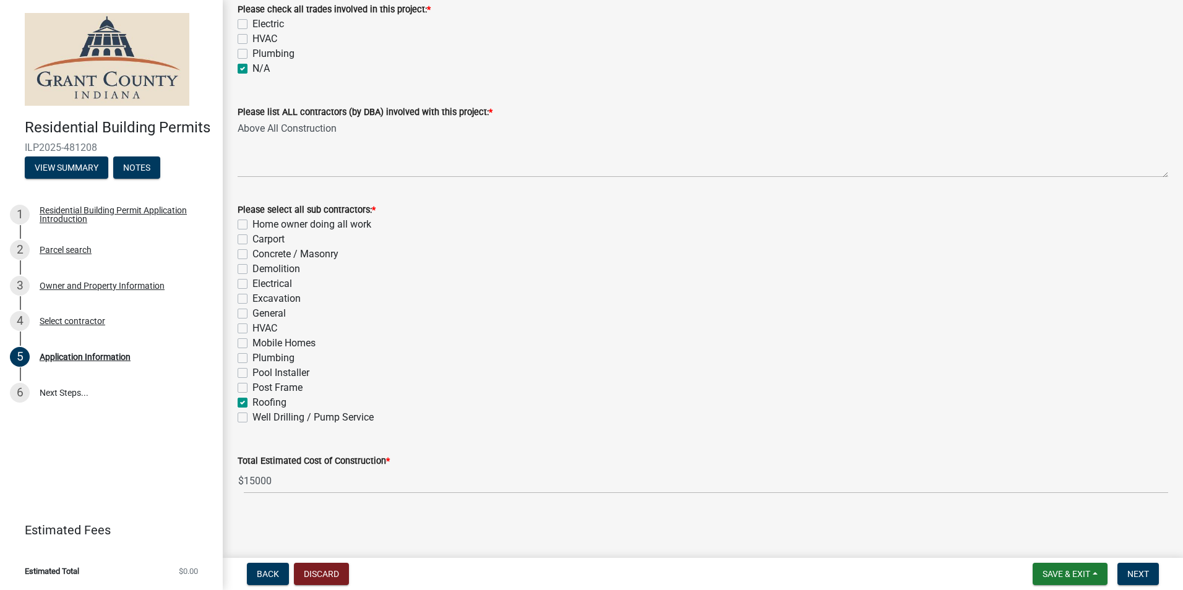
checkbox input "true"
checkbox input "false"
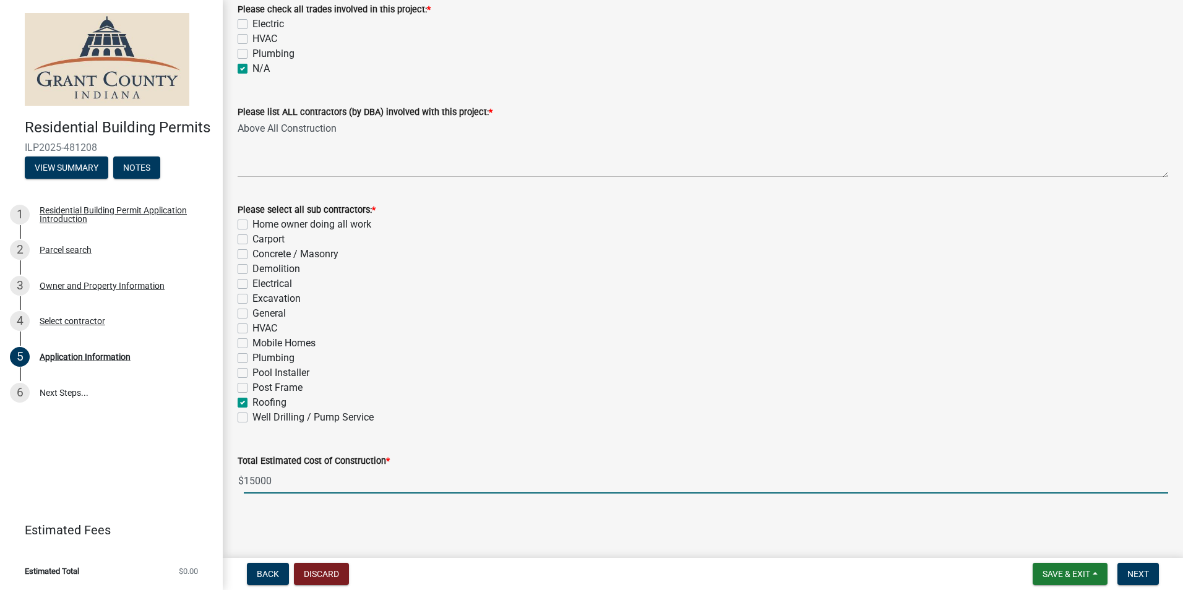
drag, startPoint x: 283, startPoint y: 483, endPoint x: 231, endPoint y: 484, distance: 51.4
click at [231, 484] on div "Total Estimated Cost of Construction * $ 15000" at bounding box center [702, 465] width 949 height 58
type input "2600"
click at [1131, 572] on span "Next" at bounding box center [1138, 574] width 22 height 10
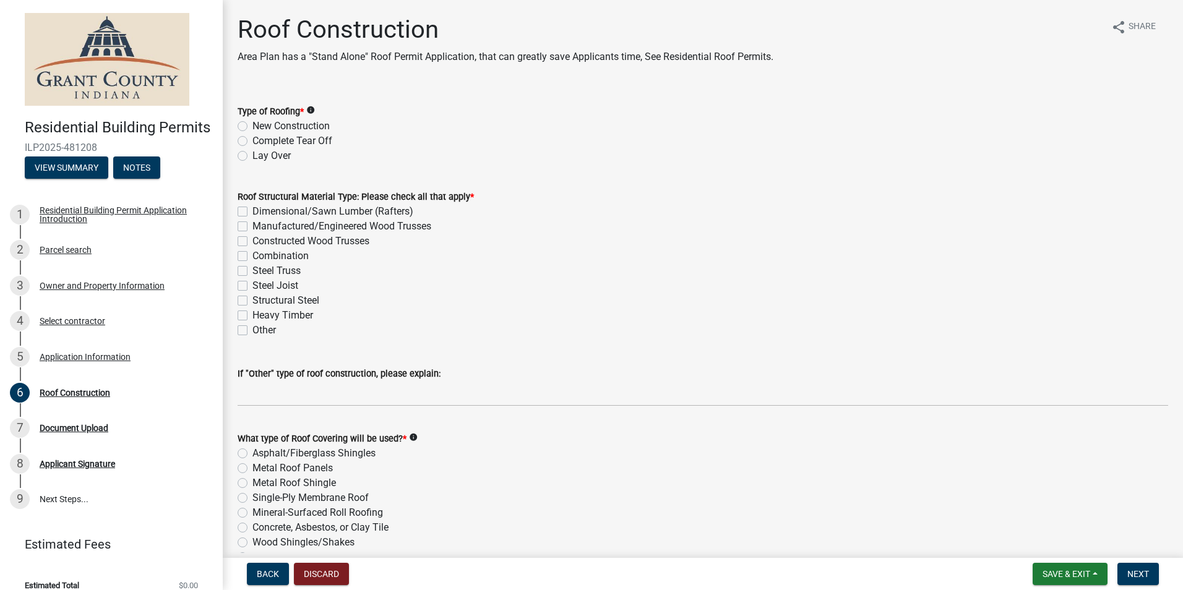
click at [252, 139] on label "Complete Tear Off" at bounding box center [292, 141] width 80 height 15
click at [252, 139] on input "Complete Tear Off" at bounding box center [256, 138] width 8 height 8
radio input "true"
click at [252, 225] on label "Manufactured/Engineered Wood Trusses" at bounding box center [341, 226] width 179 height 15
click at [252, 225] on input "Manufactured/Engineered Wood Trusses" at bounding box center [256, 223] width 8 height 8
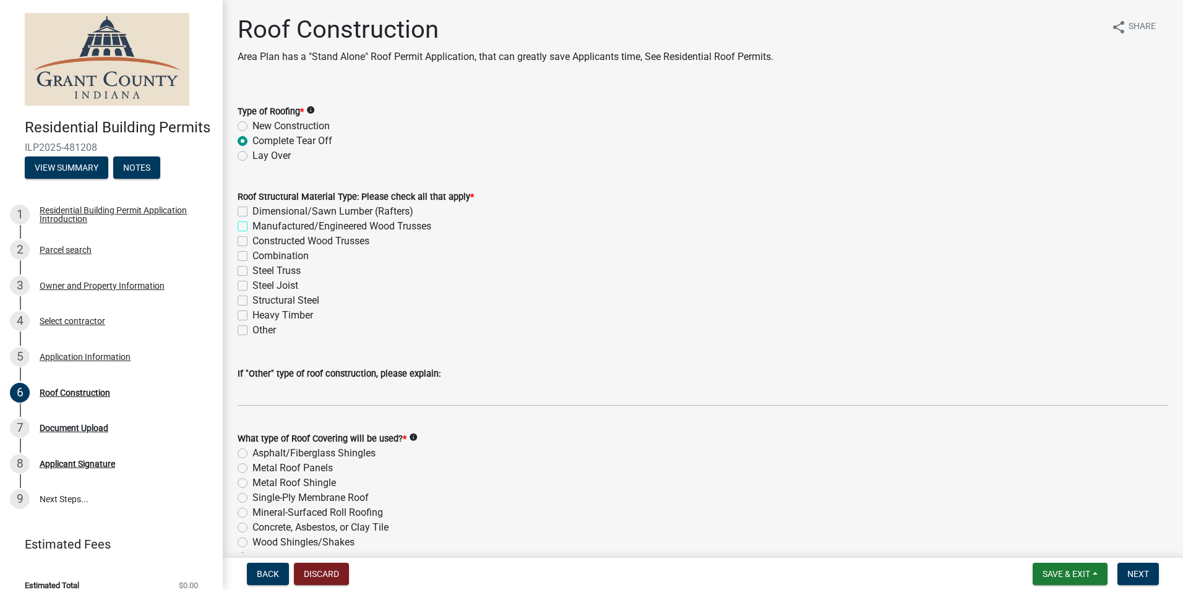
checkbox input "true"
checkbox input "false"
checkbox input "true"
checkbox input "false"
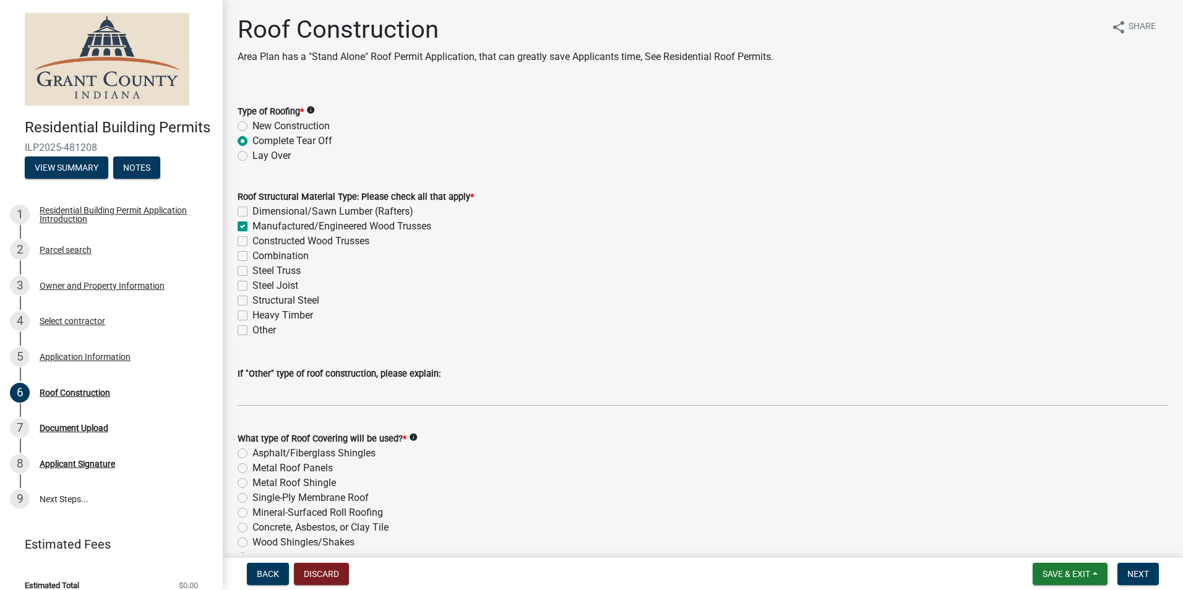
checkbox input "false"
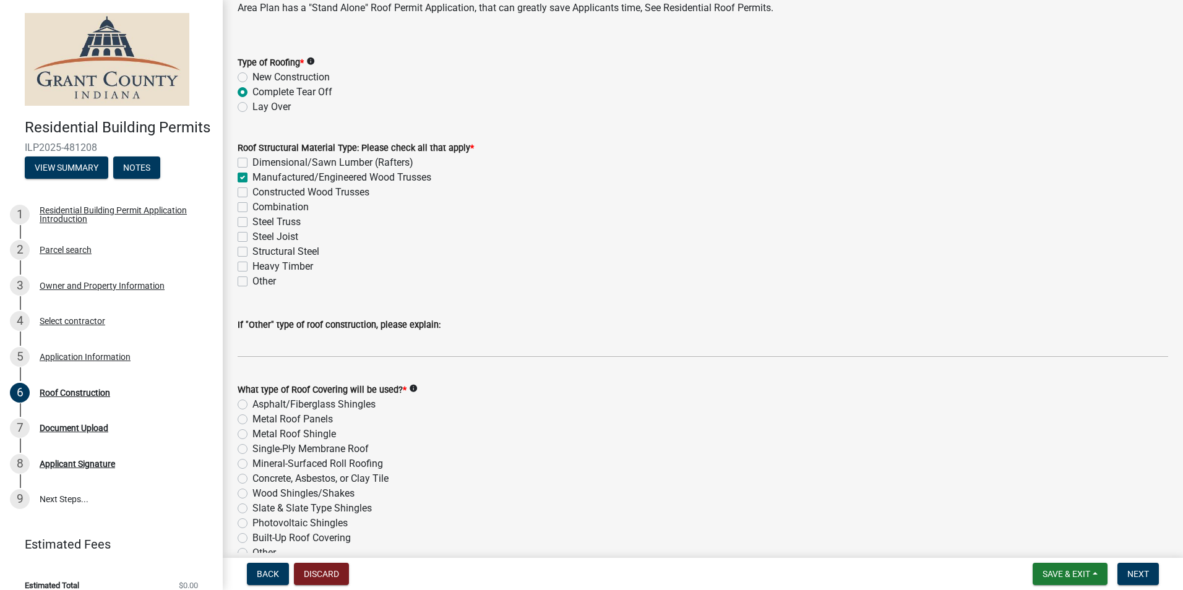
scroll to position [124, 0]
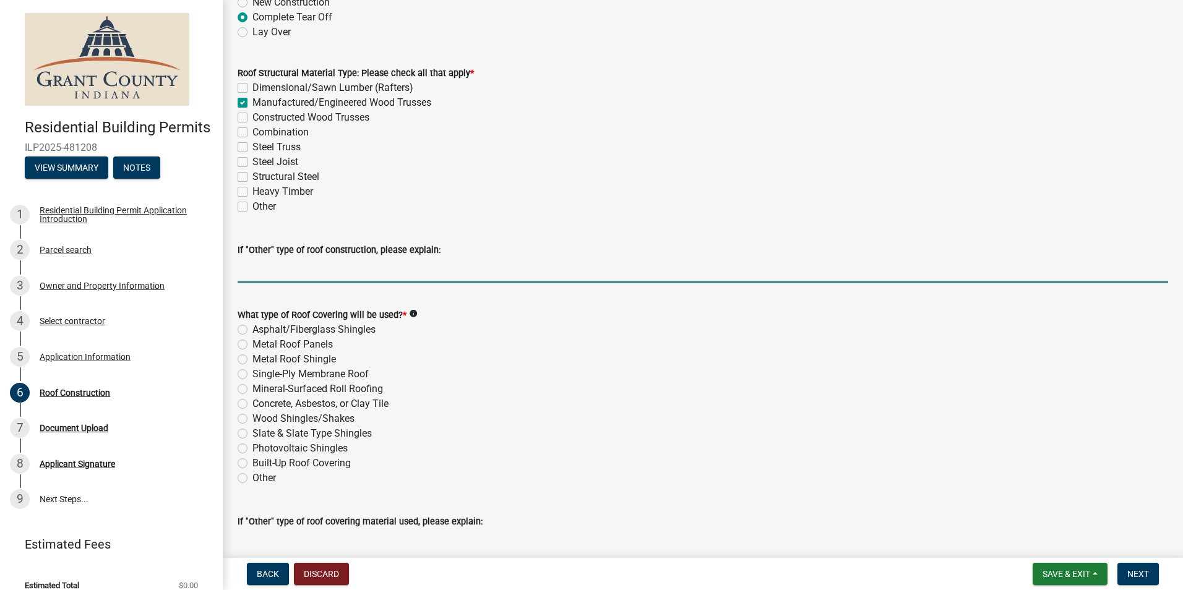
click at [295, 273] on input "If "Other" type of roof construction, please explain:" at bounding box center [703, 269] width 930 height 25
click at [552, 358] on div "Metal Roof Shingle" at bounding box center [703, 359] width 930 height 15
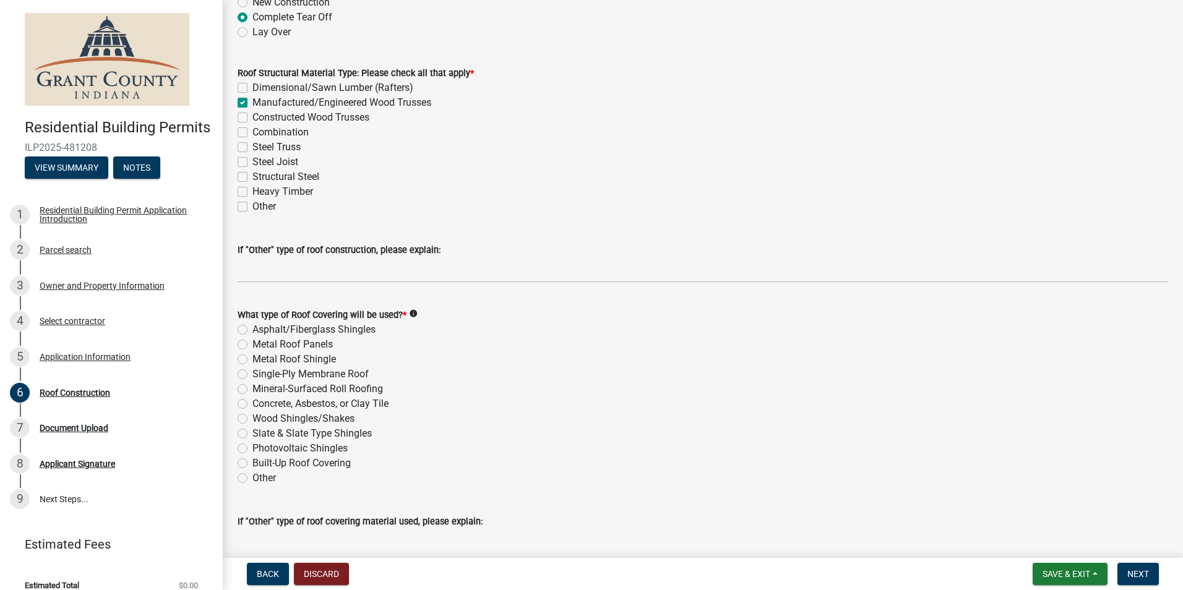
click at [252, 329] on label "Asphalt/Fiberglass Shingles" at bounding box center [313, 329] width 123 height 15
click at [252, 329] on input "Asphalt/Fiberglass Shingles" at bounding box center [256, 326] width 8 height 8
radio input "true"
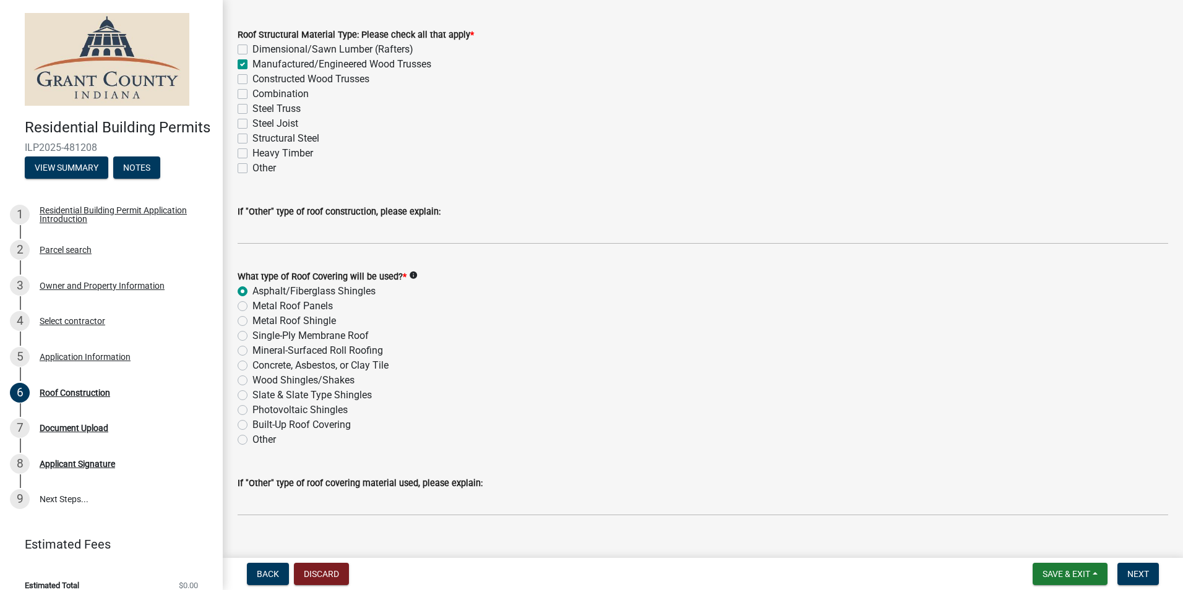
scroll to position [183, 0]
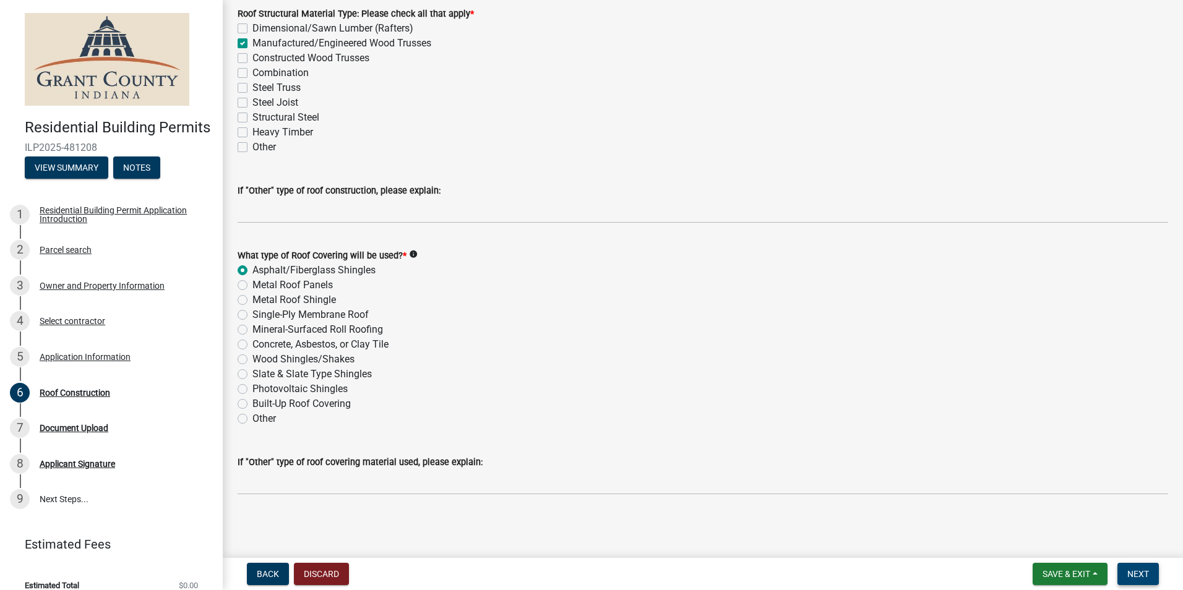
click at [1137, 577] on span "Next" at bounding box center [1138, 574] width 22 height 10
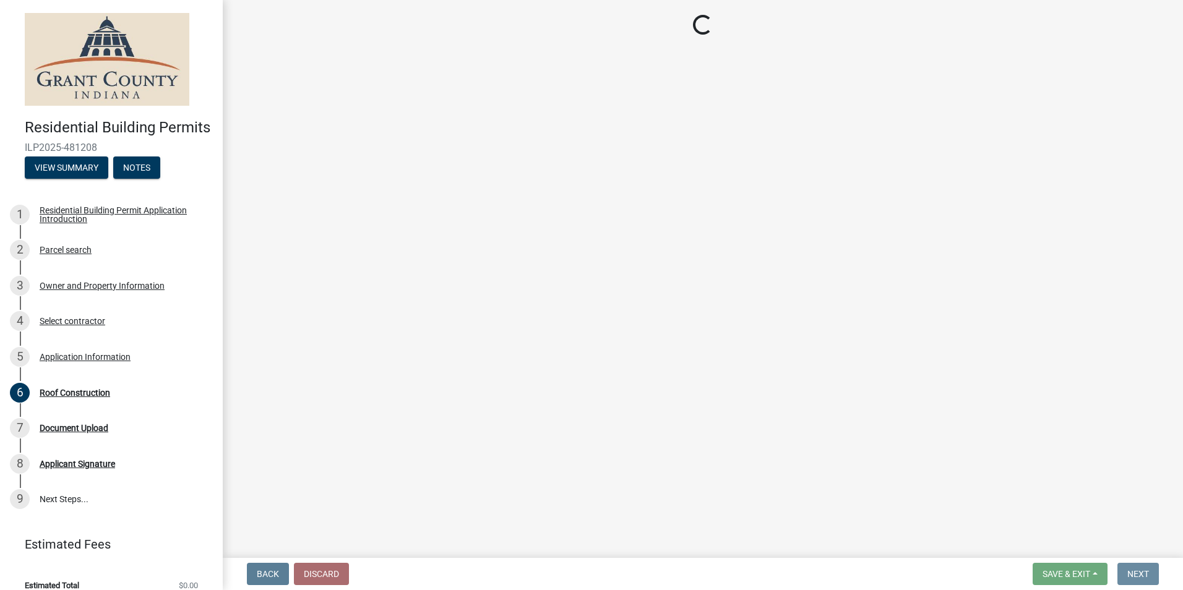
scroll to position [0, 0]
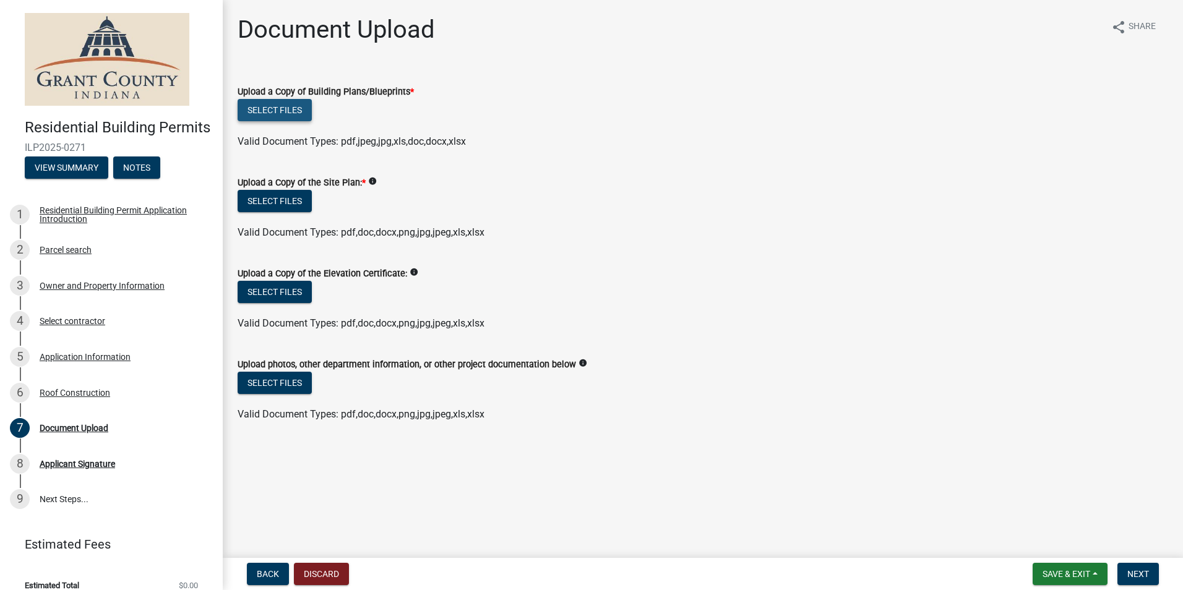
click at [291, 111] on button "Select files" at bounding box center [275, 110] width 74 height 22
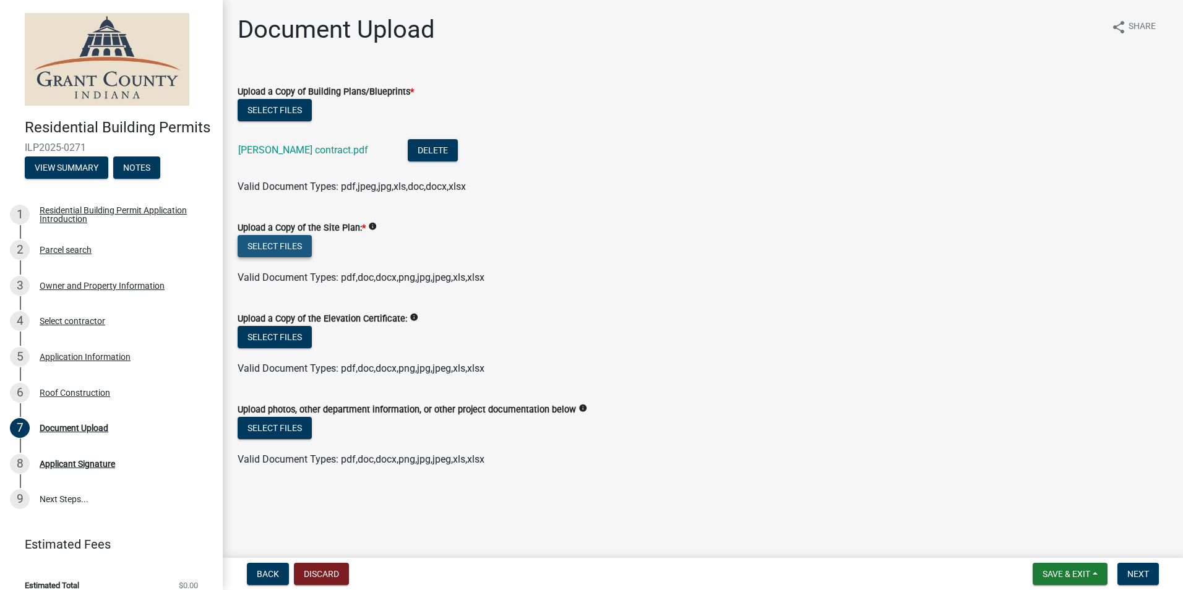
click at [272, 246] on button "Select files" at bounding box center [275, 246] width 74 height 22
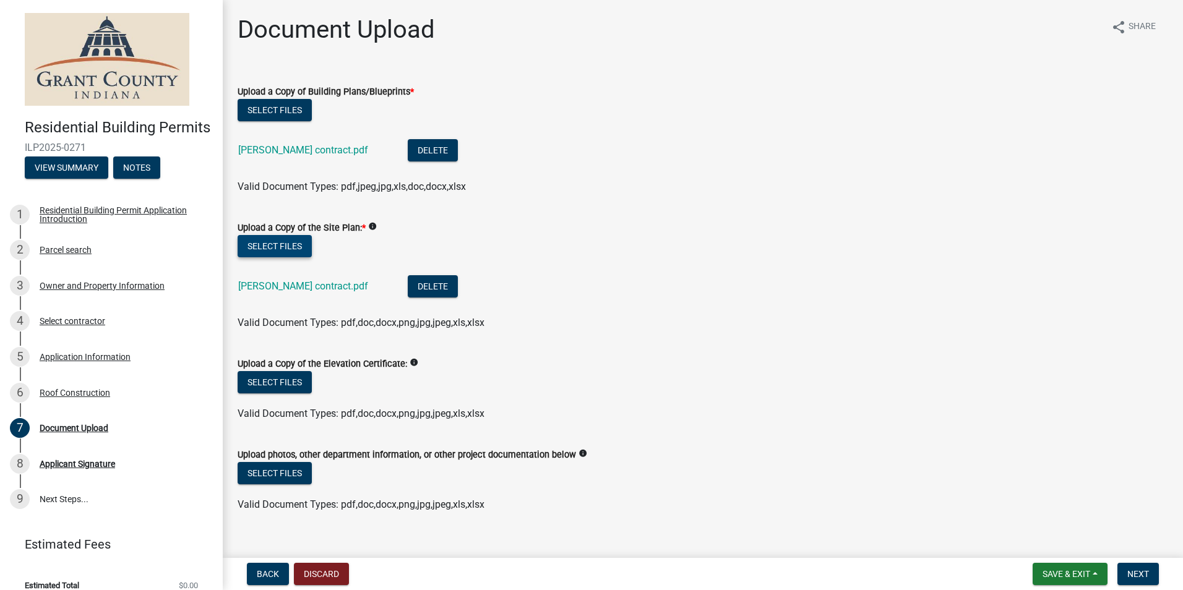
scroll to position [19, 0]
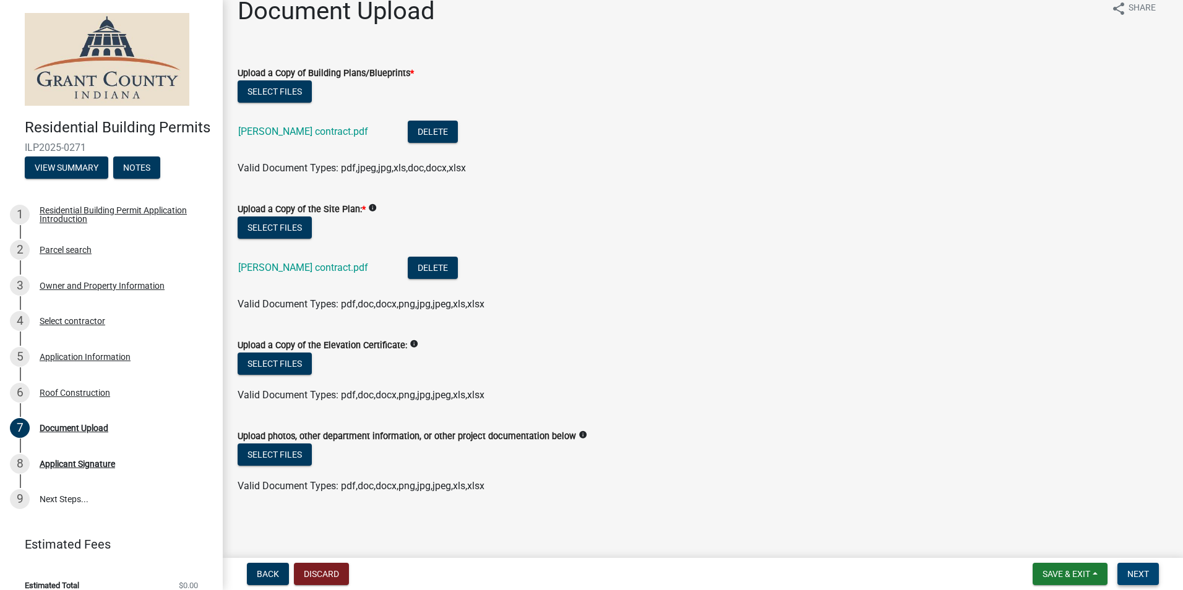
click at [1133, 569] on span "Next" at bounding box center [1138, 574] width 22 height 10
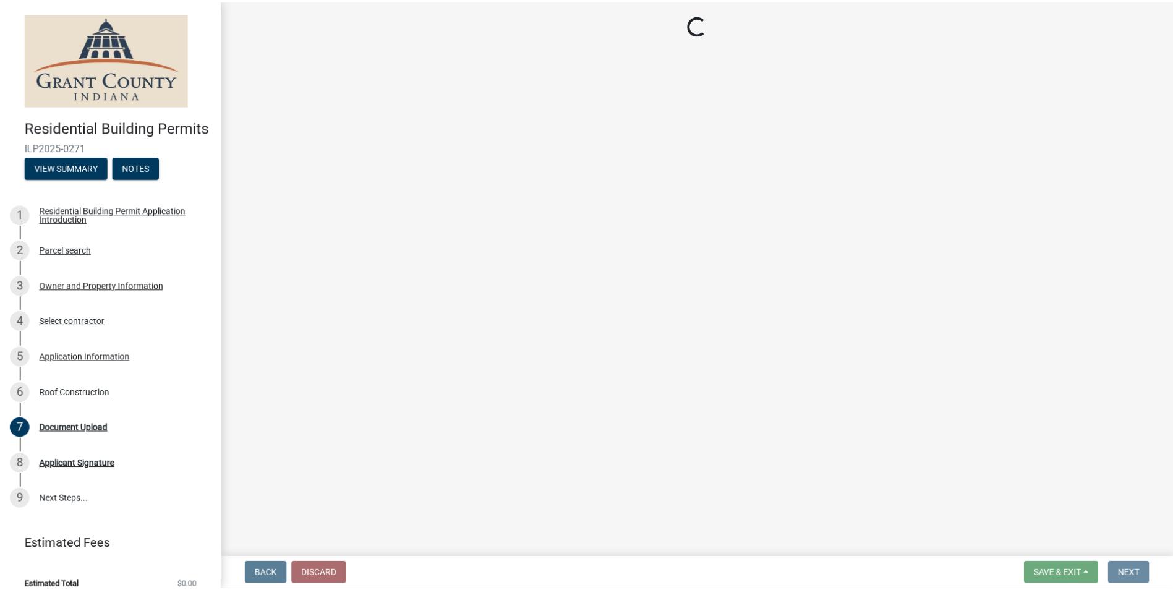
scroll to position [0, 0]
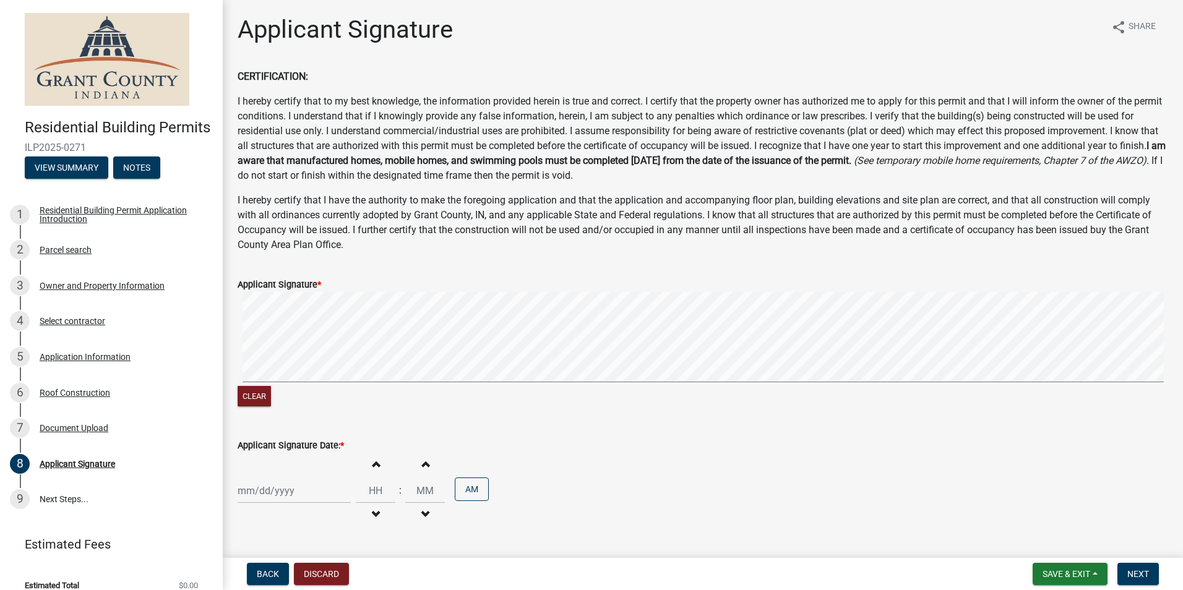
click at [277, 492] on div at bounding box center [294, 490] width 113 height 25
select select "9"
select select "2025"
click at [333, 401] on div "19" at bounding box center [329, 405] width 20 height 20
type input "[DATE]"
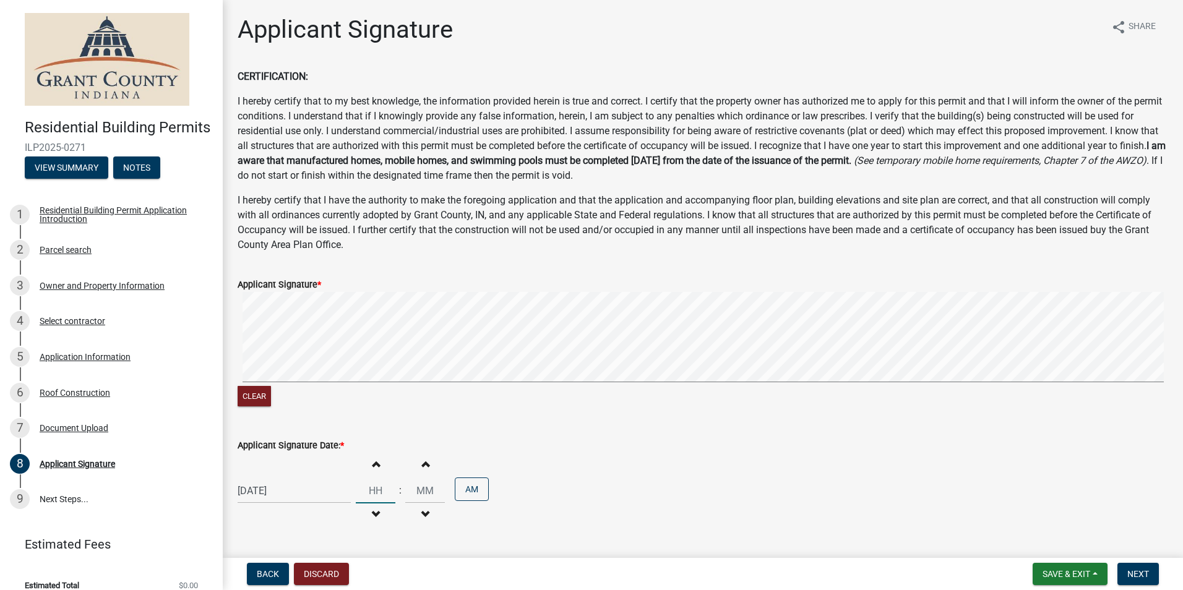
click at [370, 491] on input "Hours" at bounding box center [376, 490] width 40 height 25
type input "02"
type input "27"
click at [469, 487] on button "AM" at bounding box center [472, 490] width 34 height 24
click at [1133, 575] on span "Next" at bounding box center [1138, 574] width 22 height 10
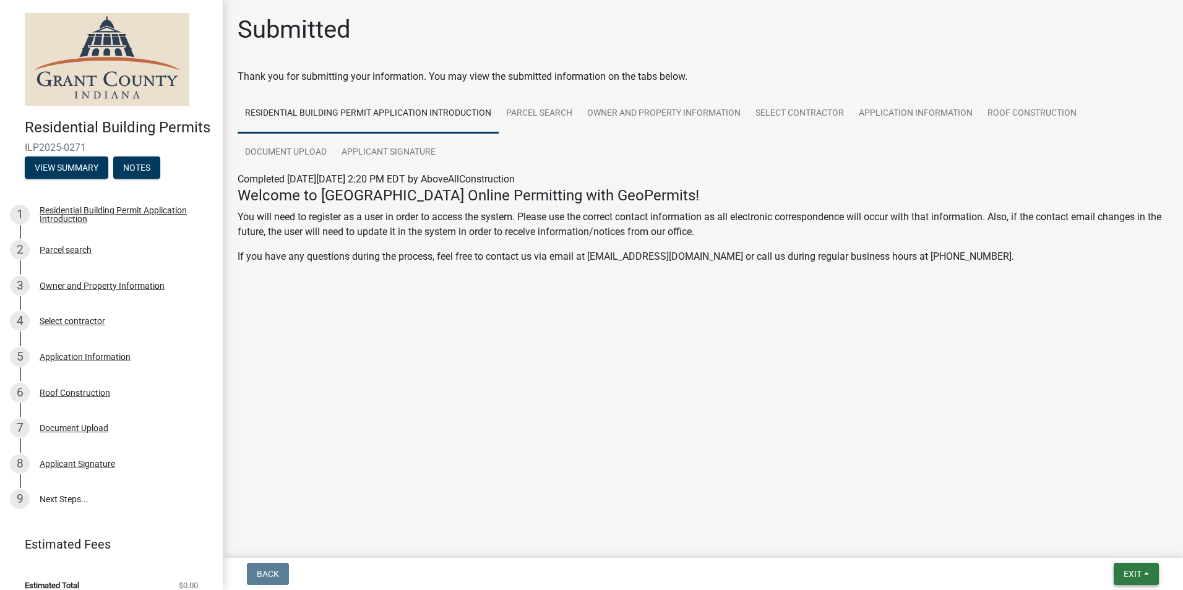
click at [1134, 573] on span "Exit" at bounding box center [1132, 574] width 18 height 10
click at [1103, 538] on button "Save & Exit" at bounding box center [1109, 542] width 99 height 30
